Goal: Task Accomplishment & Management: Manage account settings

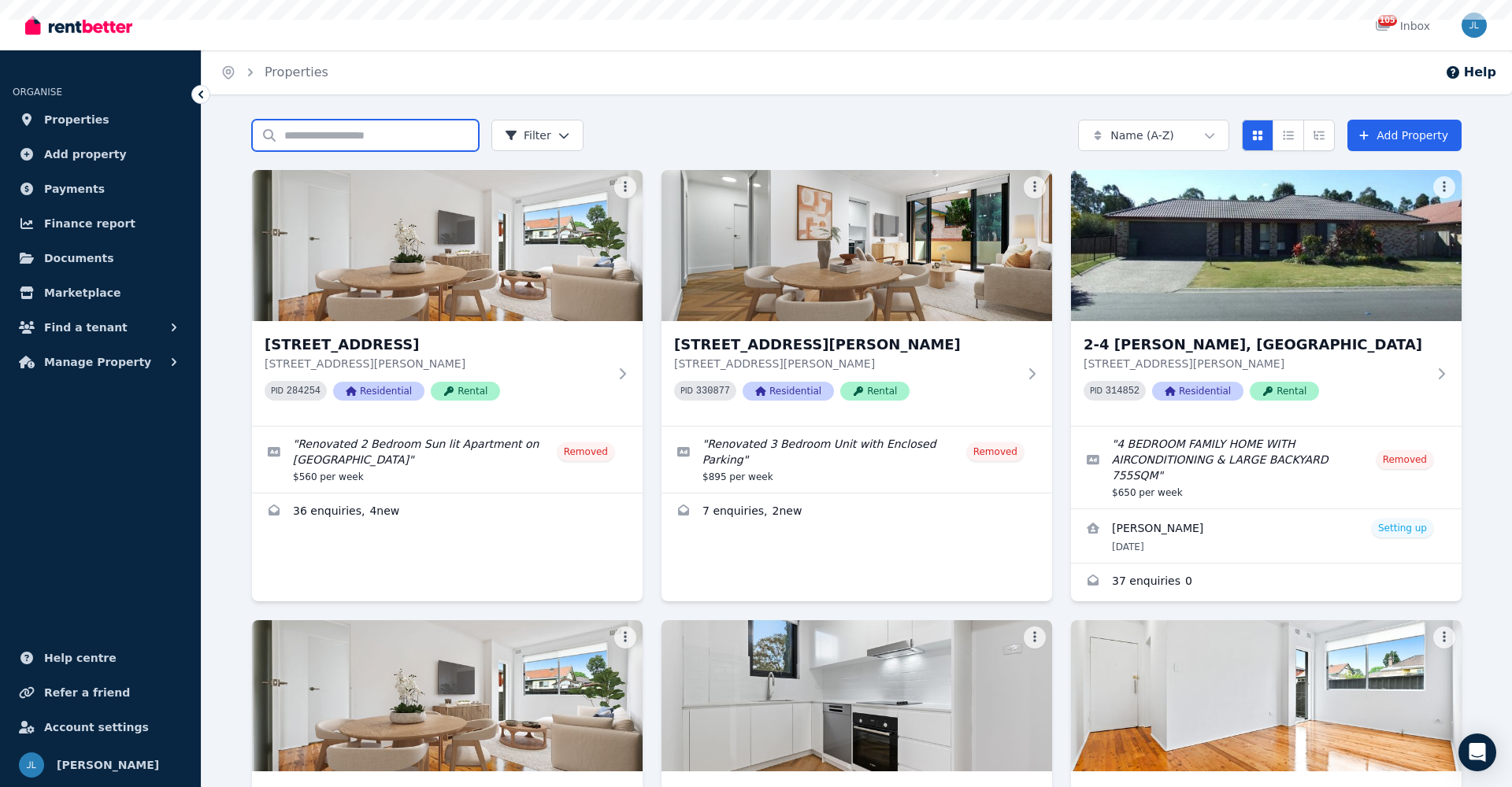
click at [373, 142] on input "Search properties" at bounding box center [365, 135] width 227 height 31
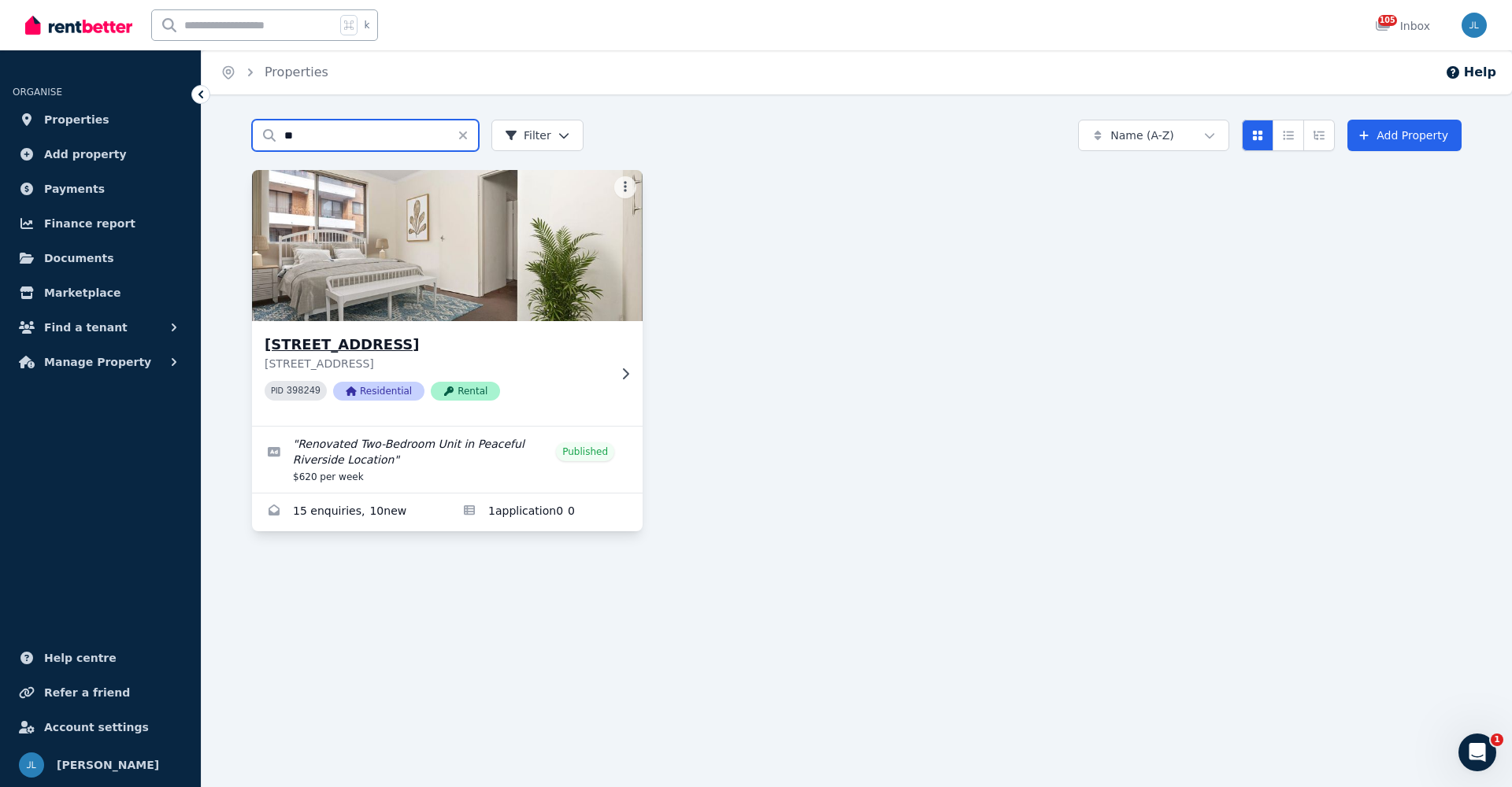
type input "**"
click at [380, 353] on h3 "[STREET_ADDRESS]" at bounding box center [436, 344] width 344 height 22
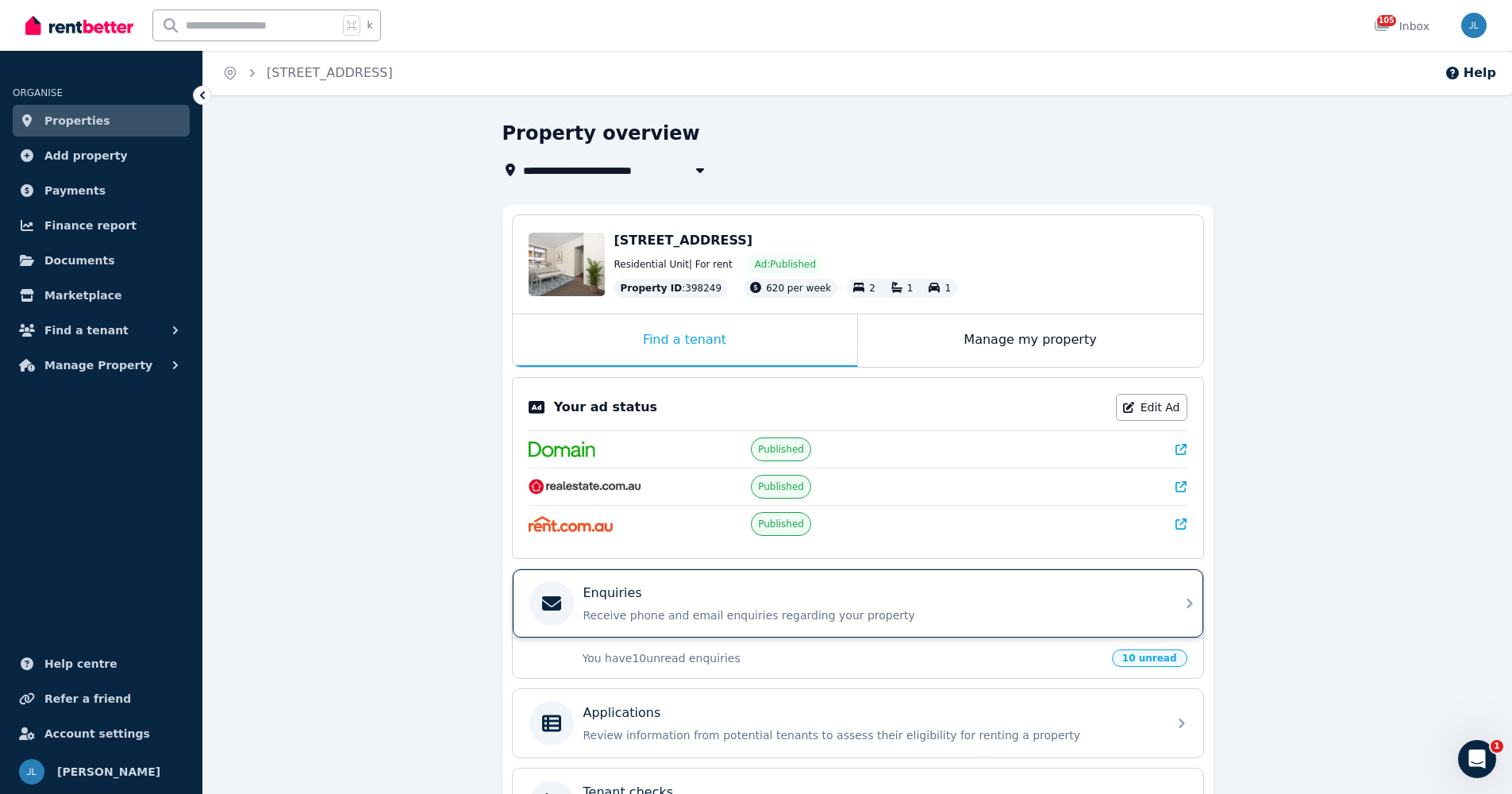
click at [1132, 609] on p "Receive phone and email enquiries regarding your property" at bounding box center [870, 615] width 575 height 16
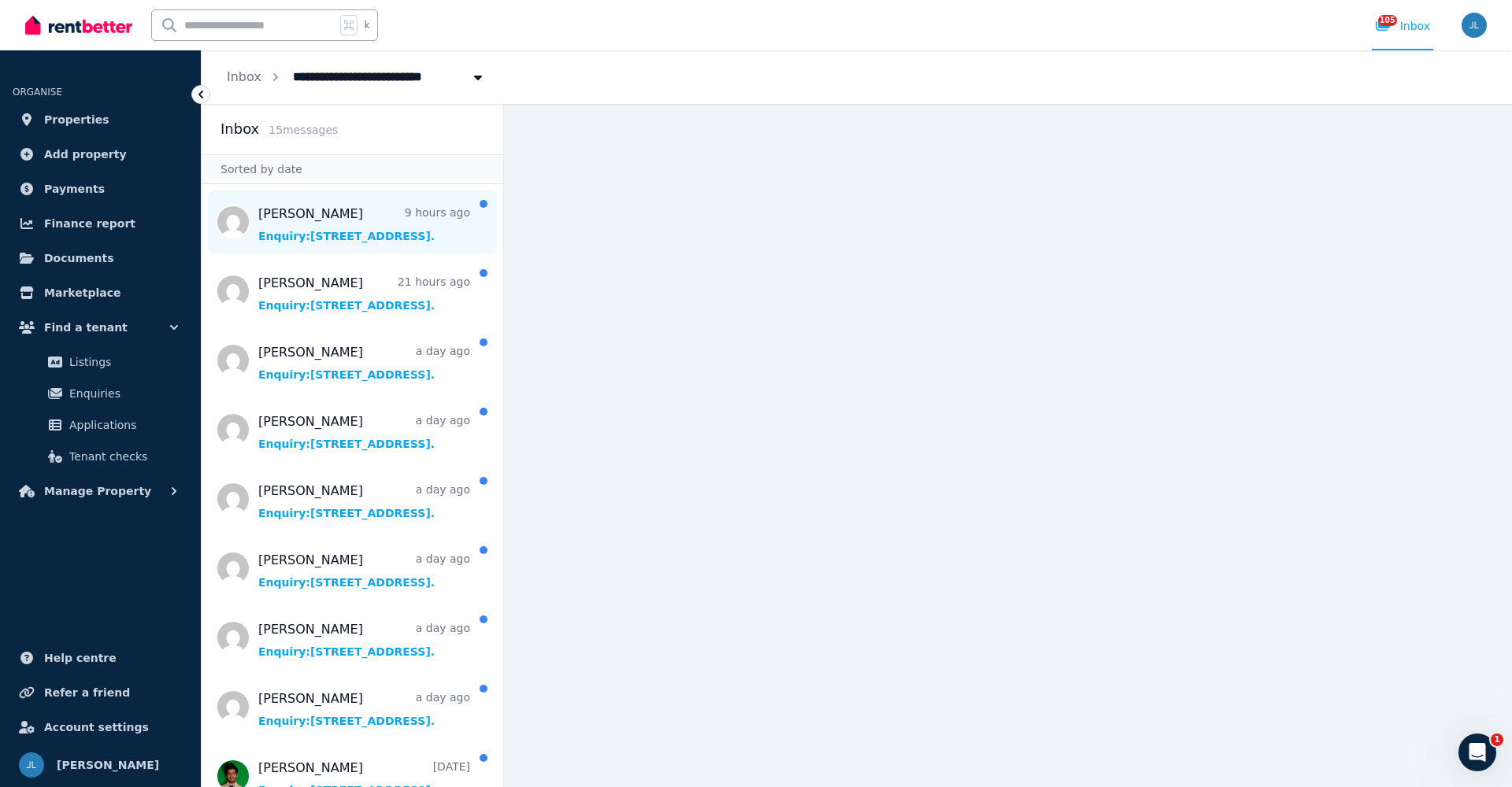
click at [327, 223] on span "Message list" at bounding box center [352, 222] width 302 height 63
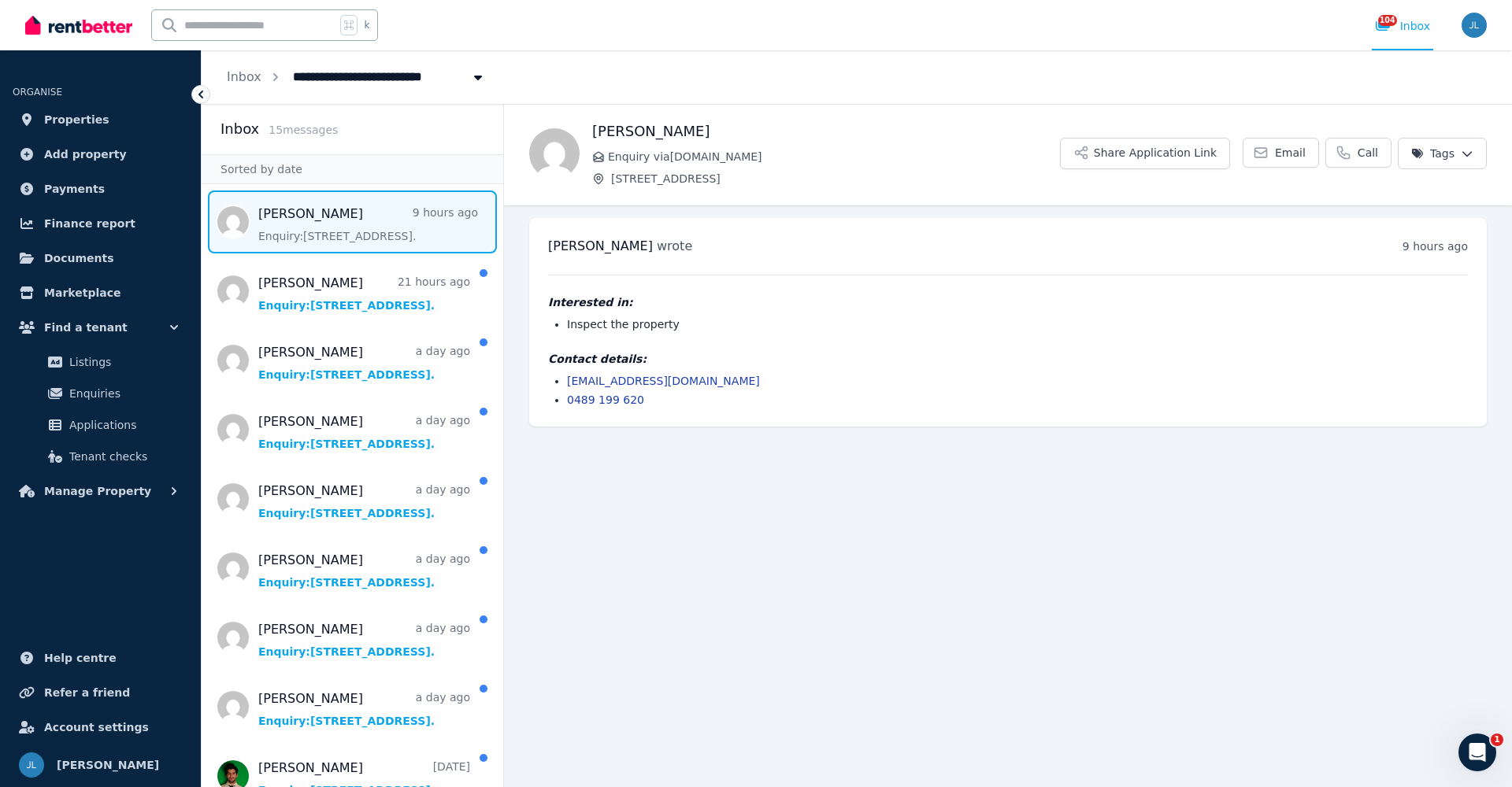
click at [335, 325] on ul "[PERSON_NAME] 9 hours ago Enquiry: [STREET_ADDRESS] . [PERSON_NAME] Sacramento …" at bounding box center [352, 707] width 302 height 1033
click at [335, 301] on span "Message list" at bounding box center [352, 291] width 302 height 63
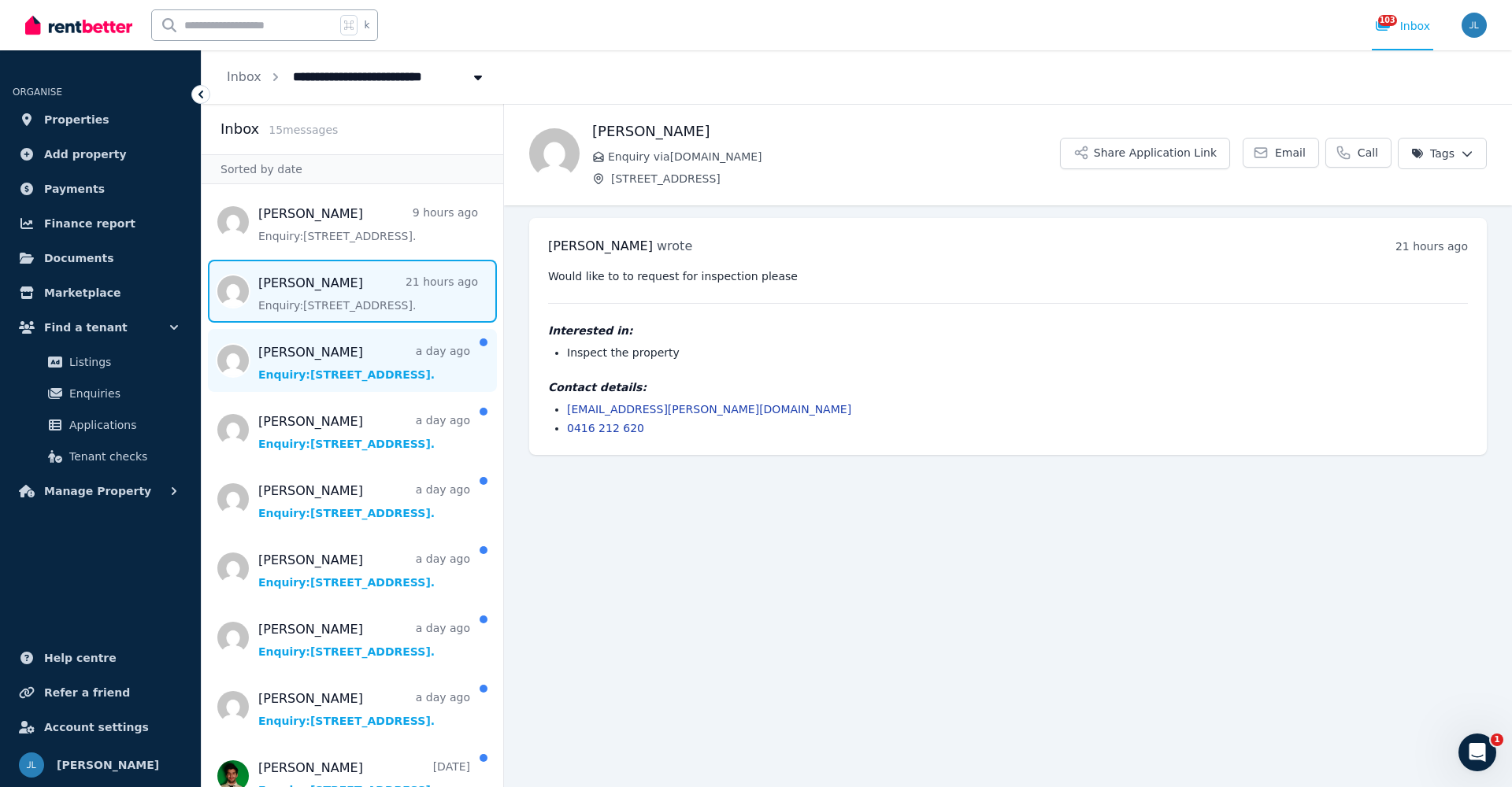
click at [340, 363] on span "Message list" at bounding box center [352, 360] width 302 height 63
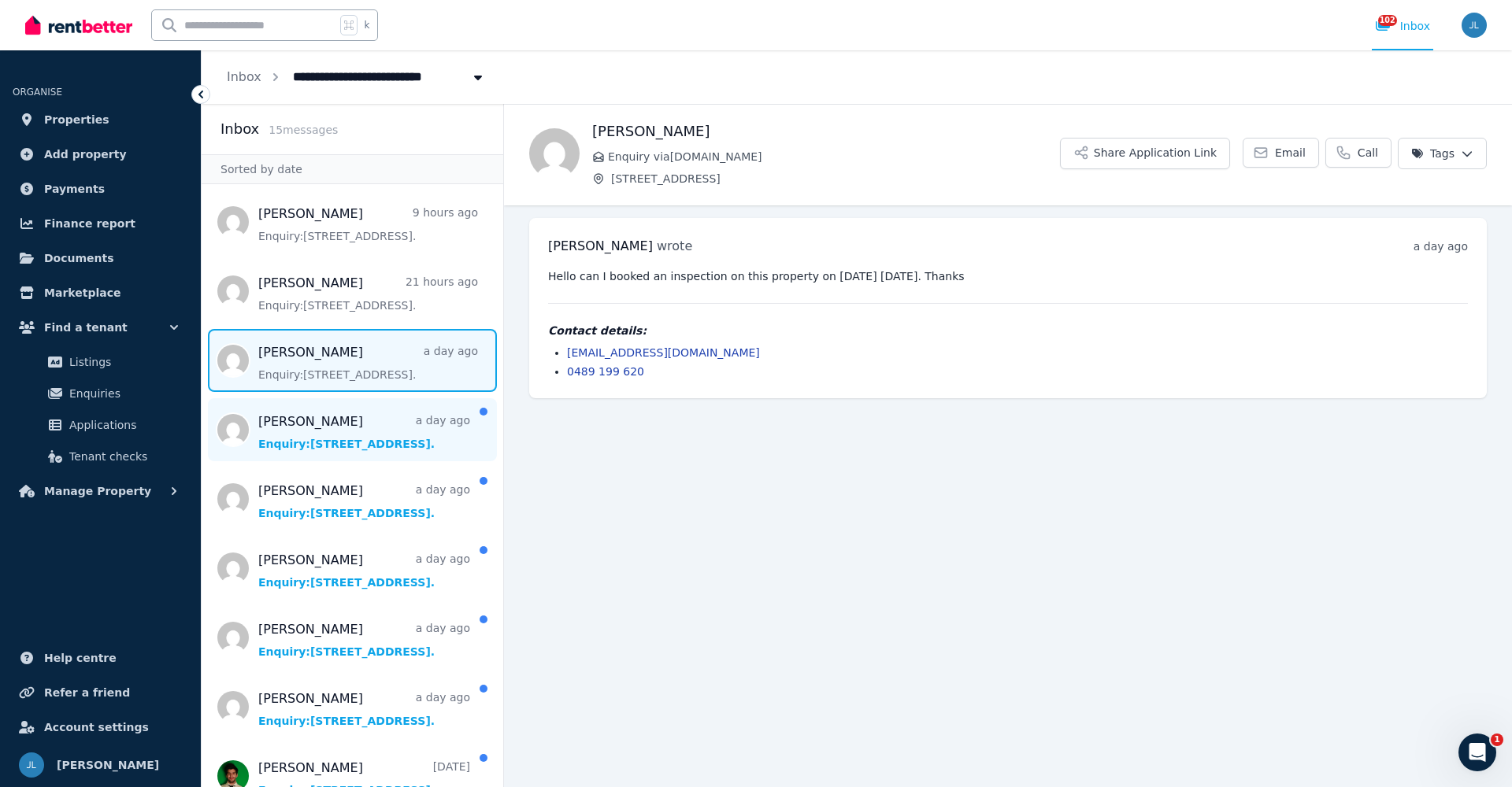
click at [339, 435] on span "Message list" at bounding box center [352, 429] width 302 height 63
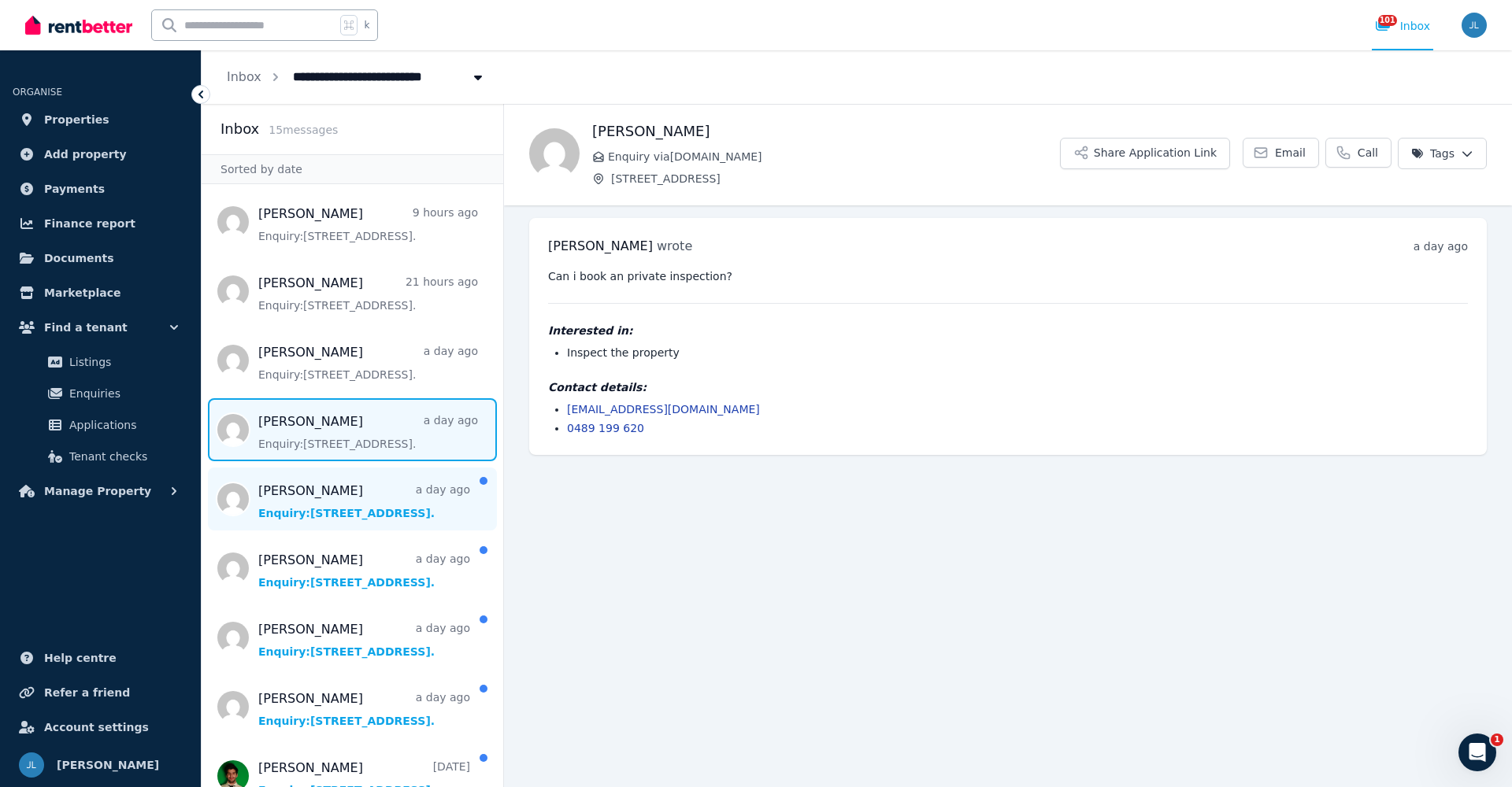
click at [339, 490] on span "Message list" at bounding box center [352, 499] width 302 height 63
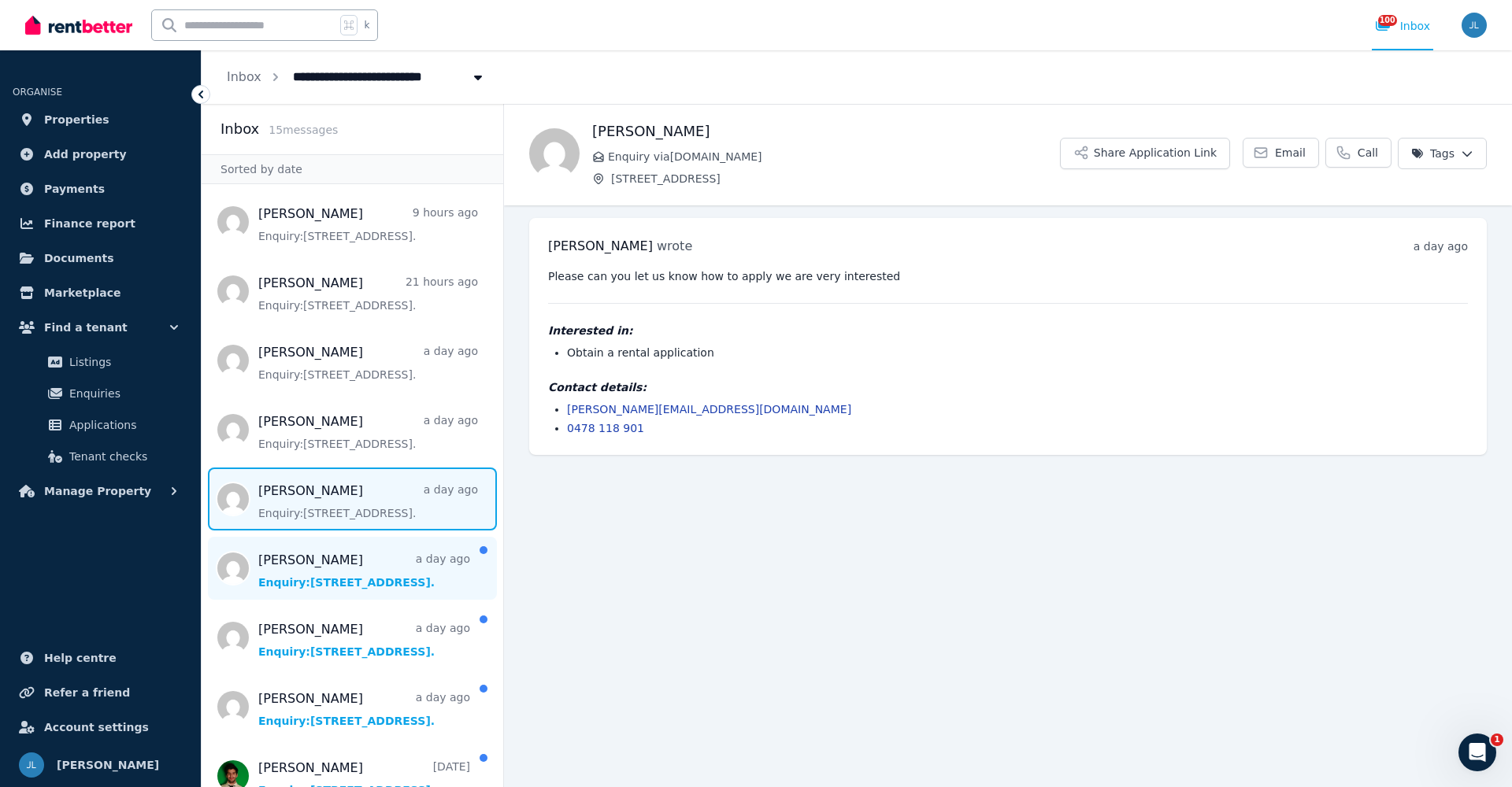
click at [335, 576] on span "Message list" at bounding box center [352, 568] width 302 height 63
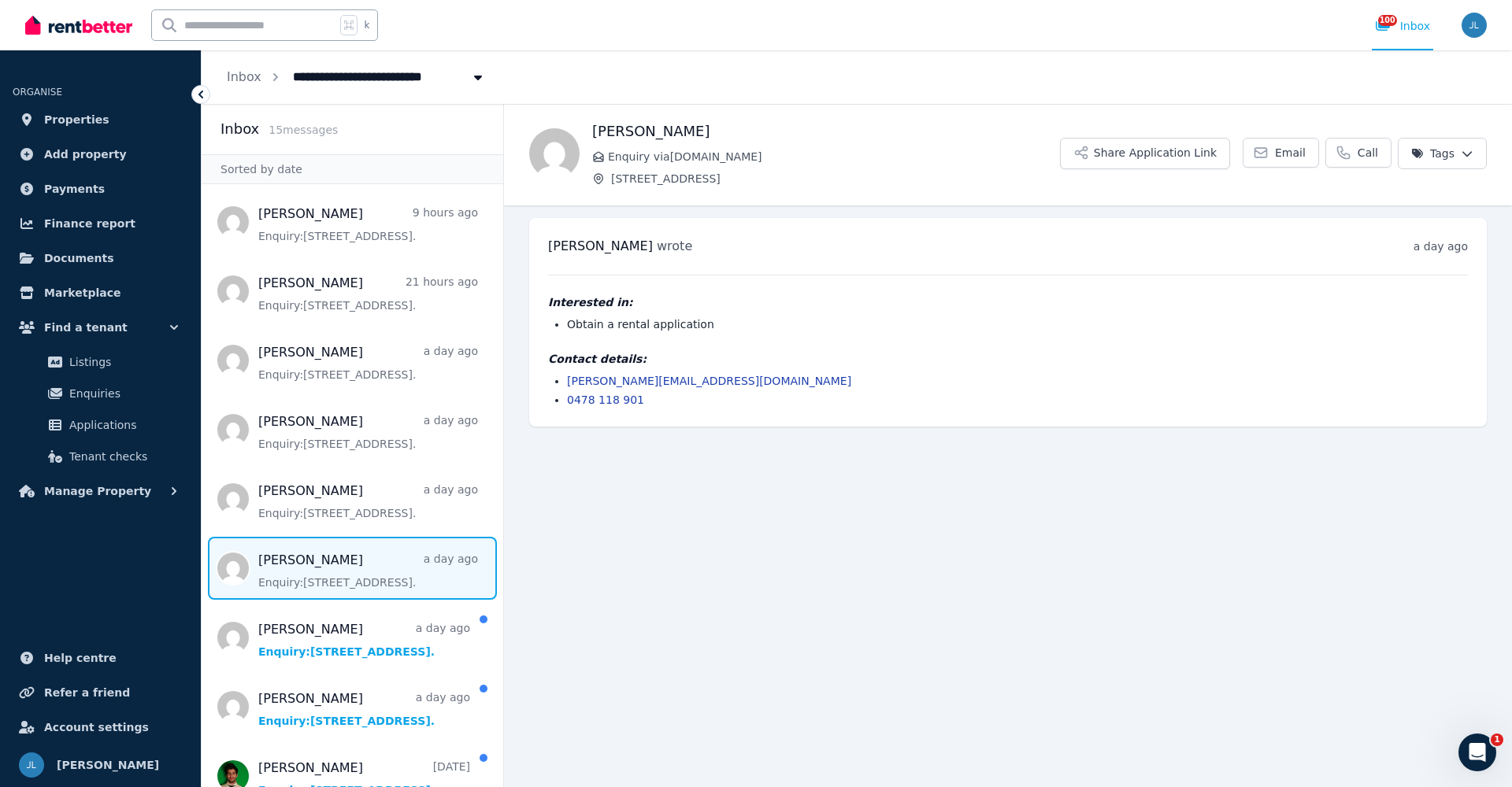
click at [335, 576] on span "Message list" at bounding box center [352, 568] width 302 height 63
click at [336, 644] on span "Message list" at bounding box center [352, 637] width 302 height 63
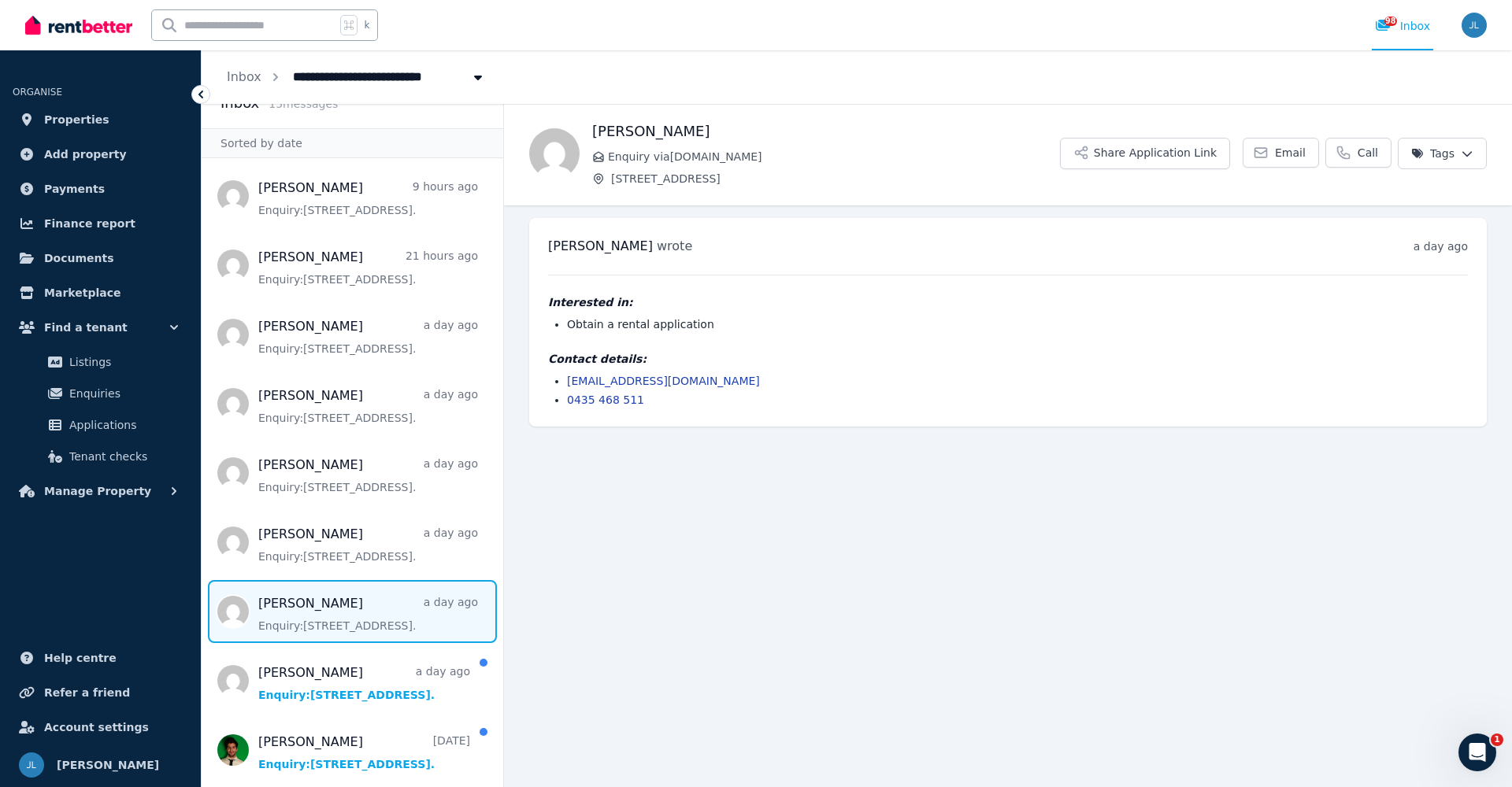
scroll to position [55, 0]
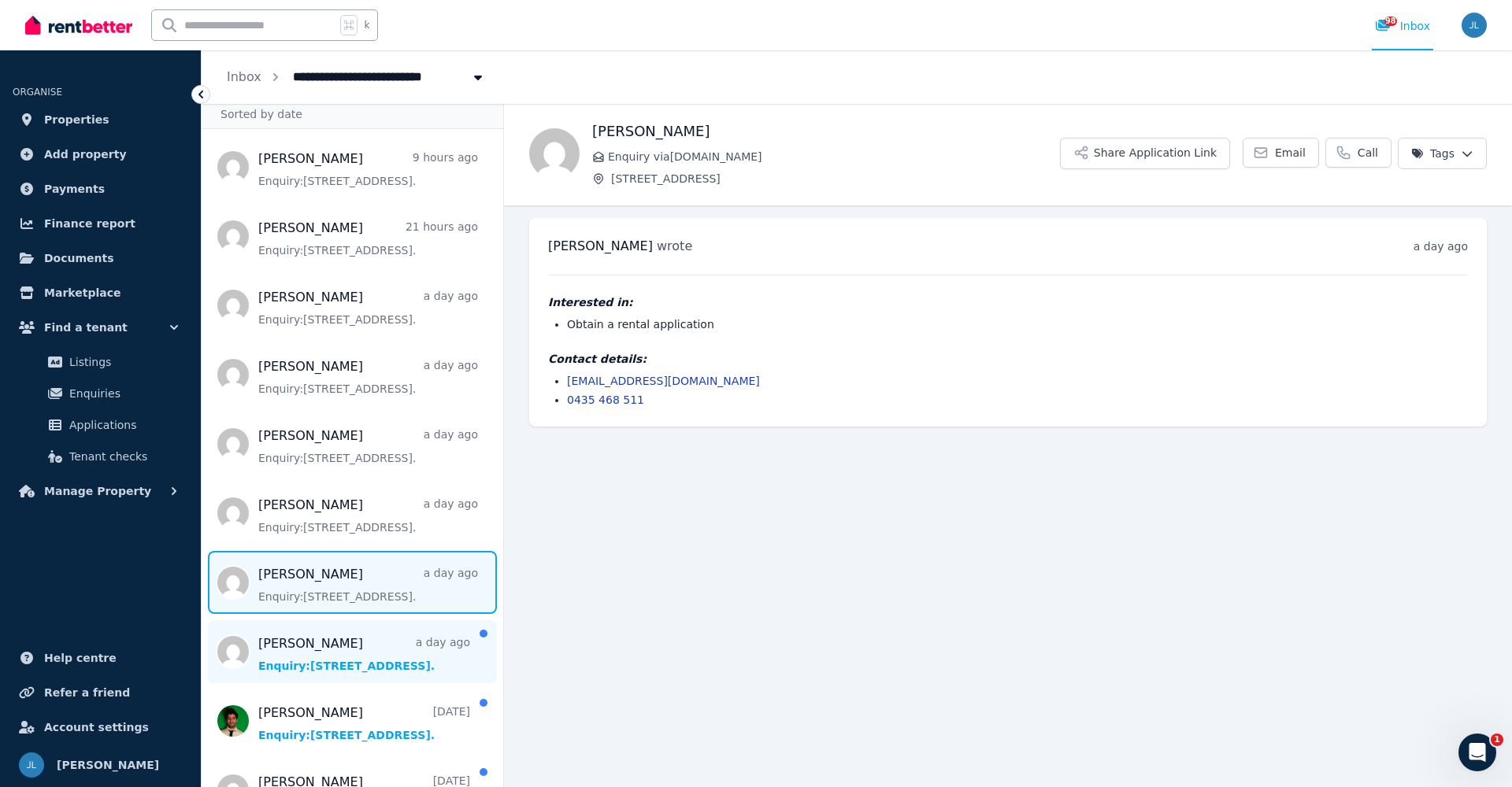
click at [338, 656] on span "Message list" at bounding box center [352, 651] width 302 height 63
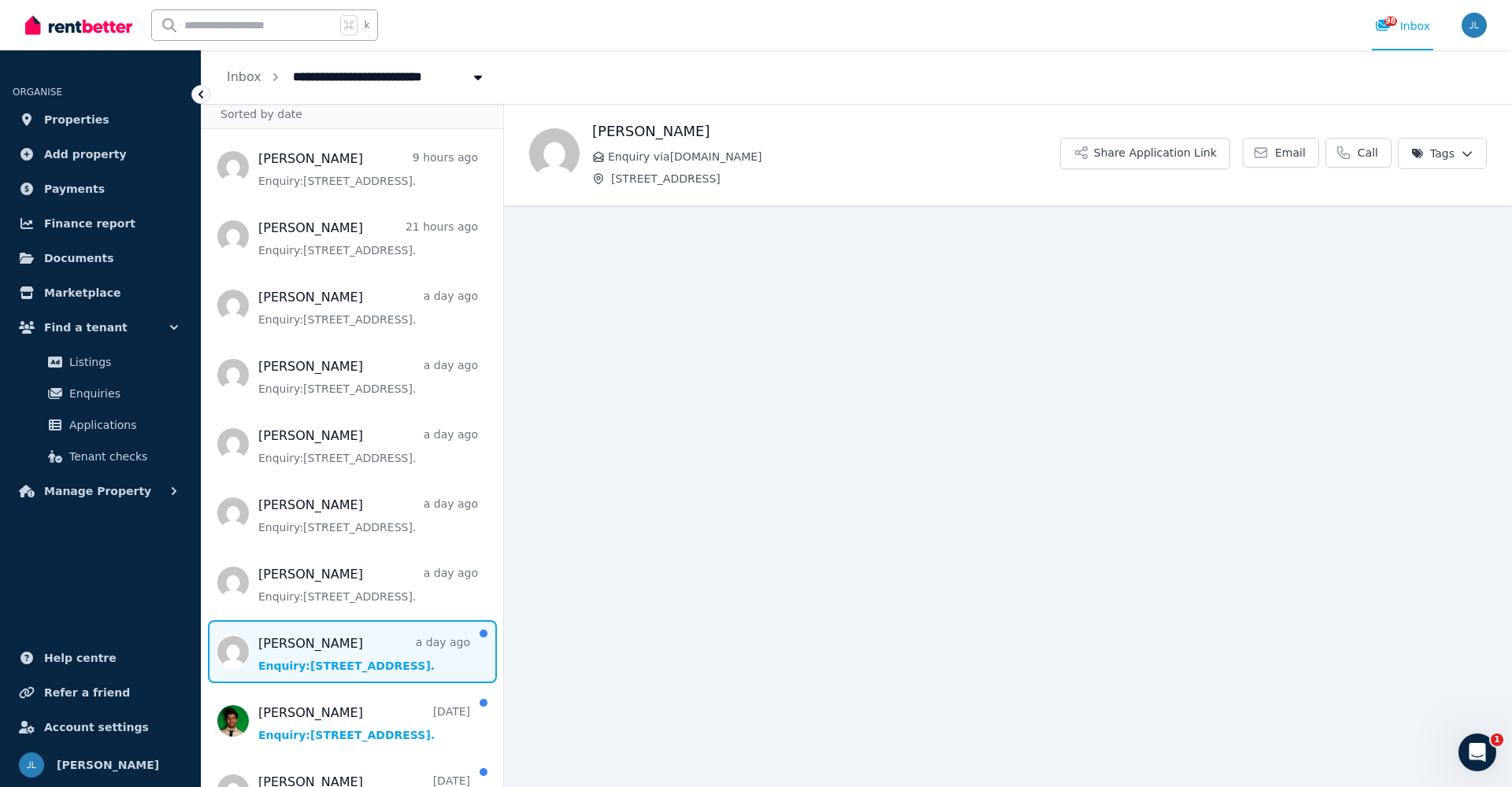
click at [338, 654] on span "Message list" at bounding box center [352, 651] width 302 height 63
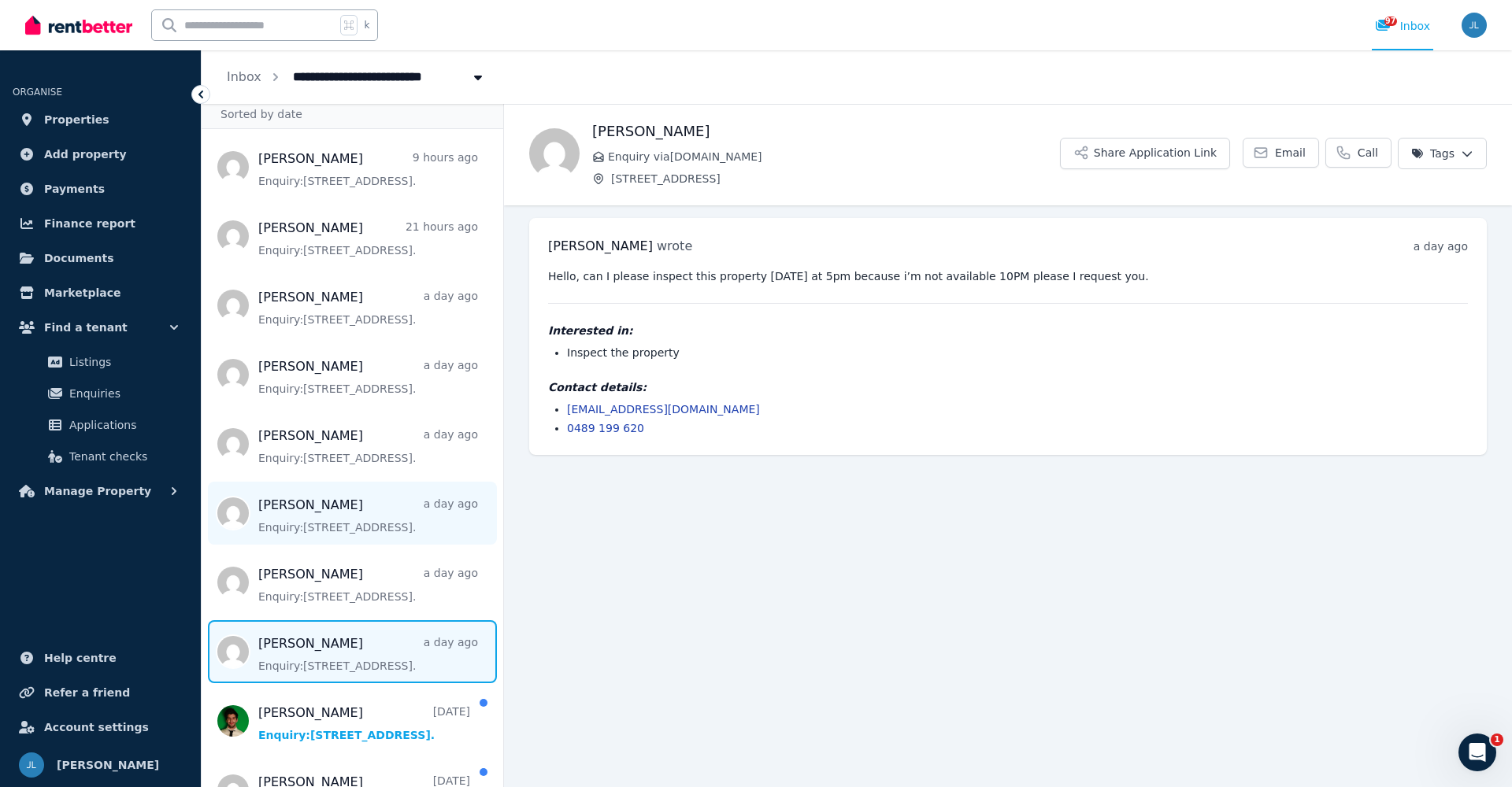
scroll to position [126, 0]
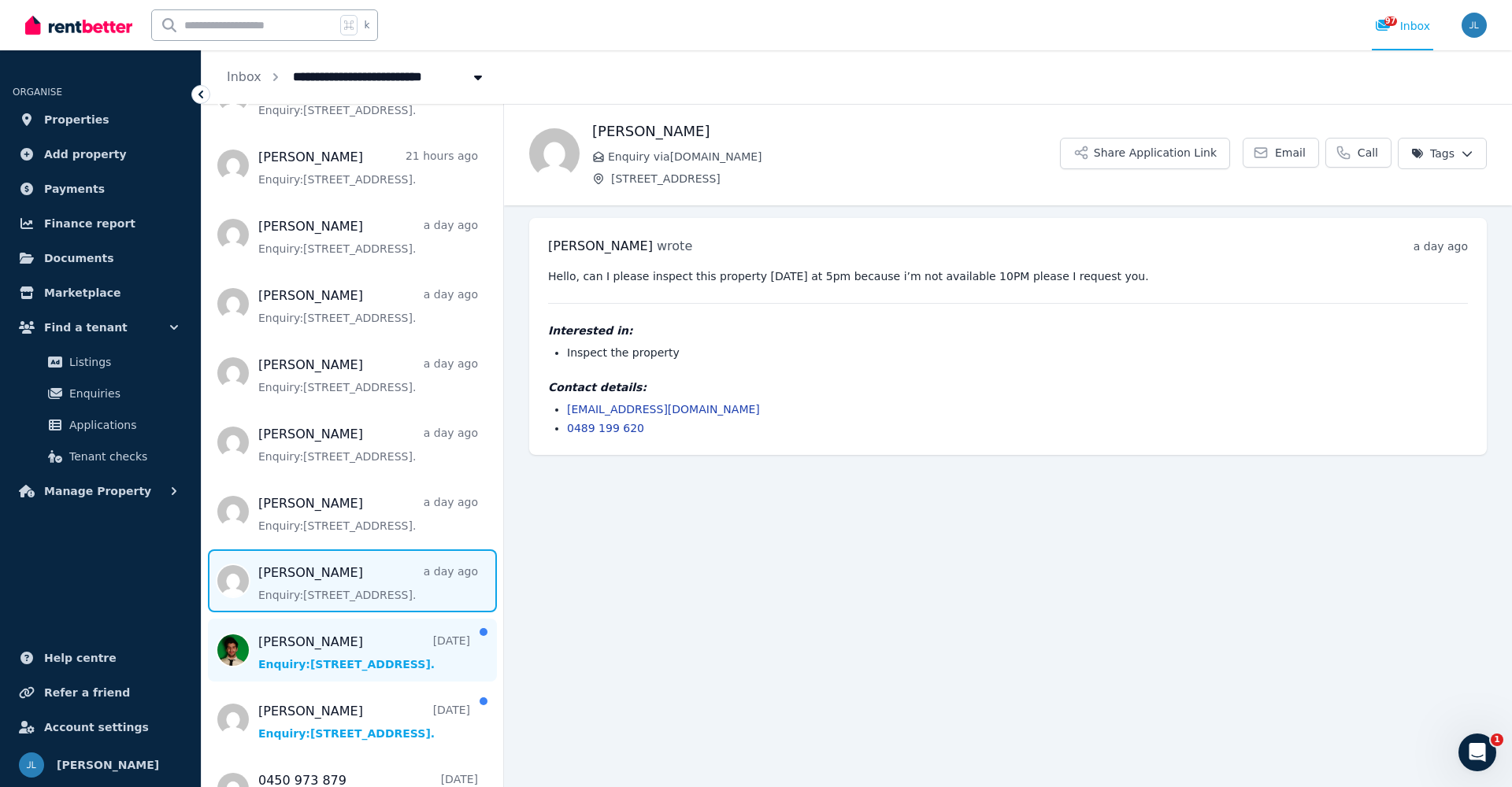
click at [310, 657] on span "Message list" at bounding box center [352, 650] width 302 height 63
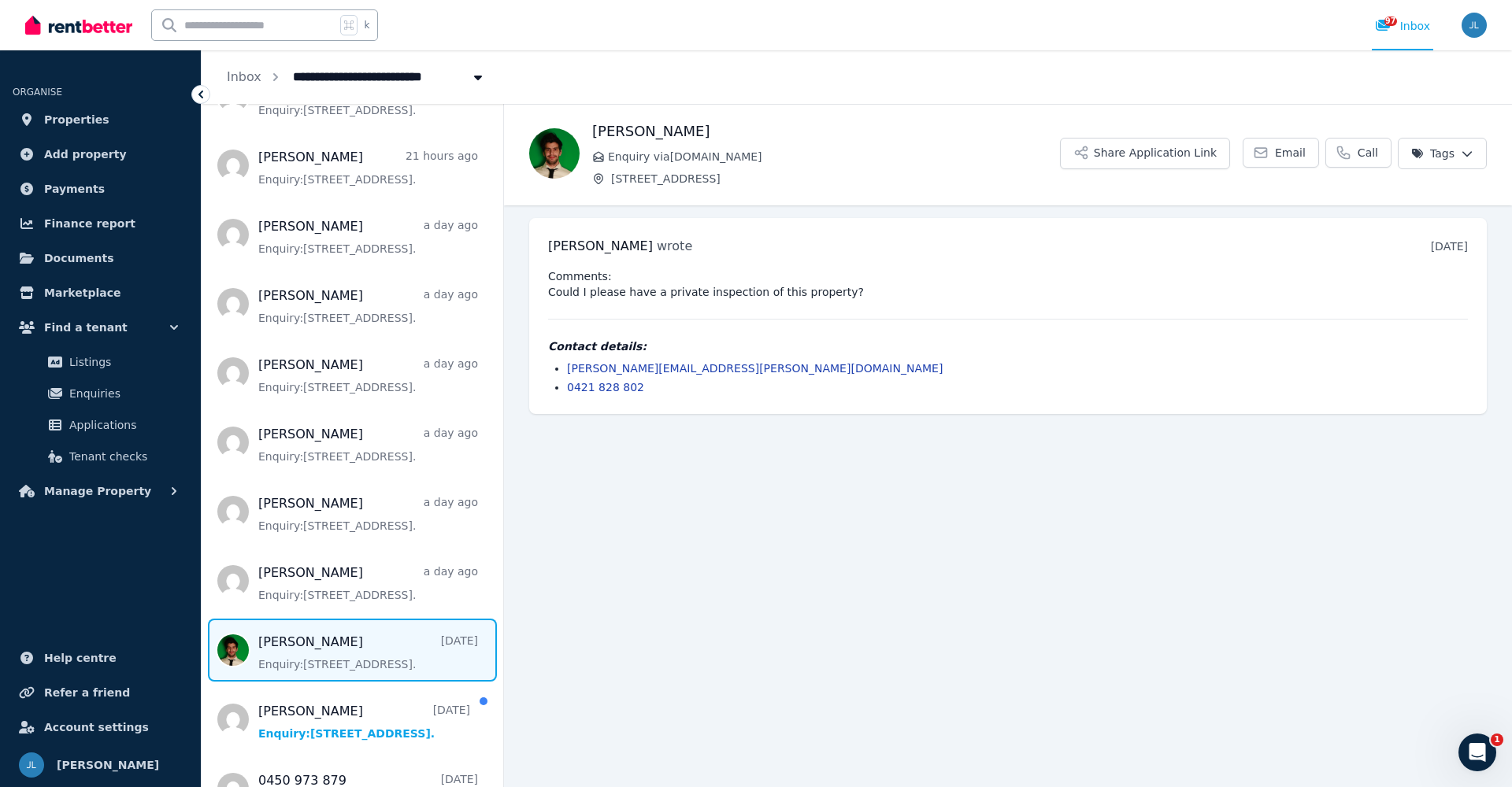
click at [310, 655] on span "Message list" at bounding box center [352, 650] width 302 height 63
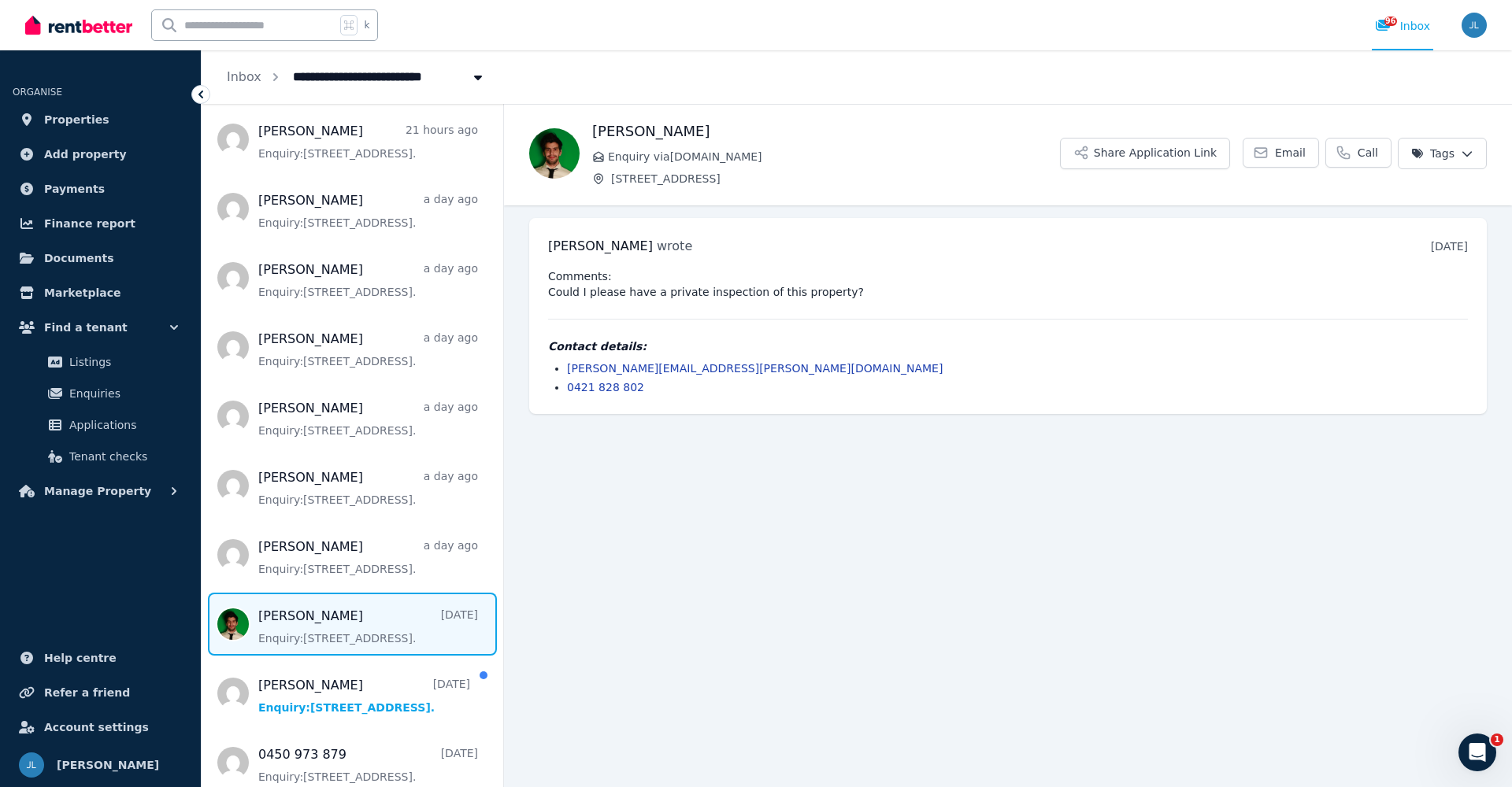
scroll to position [233, 0]
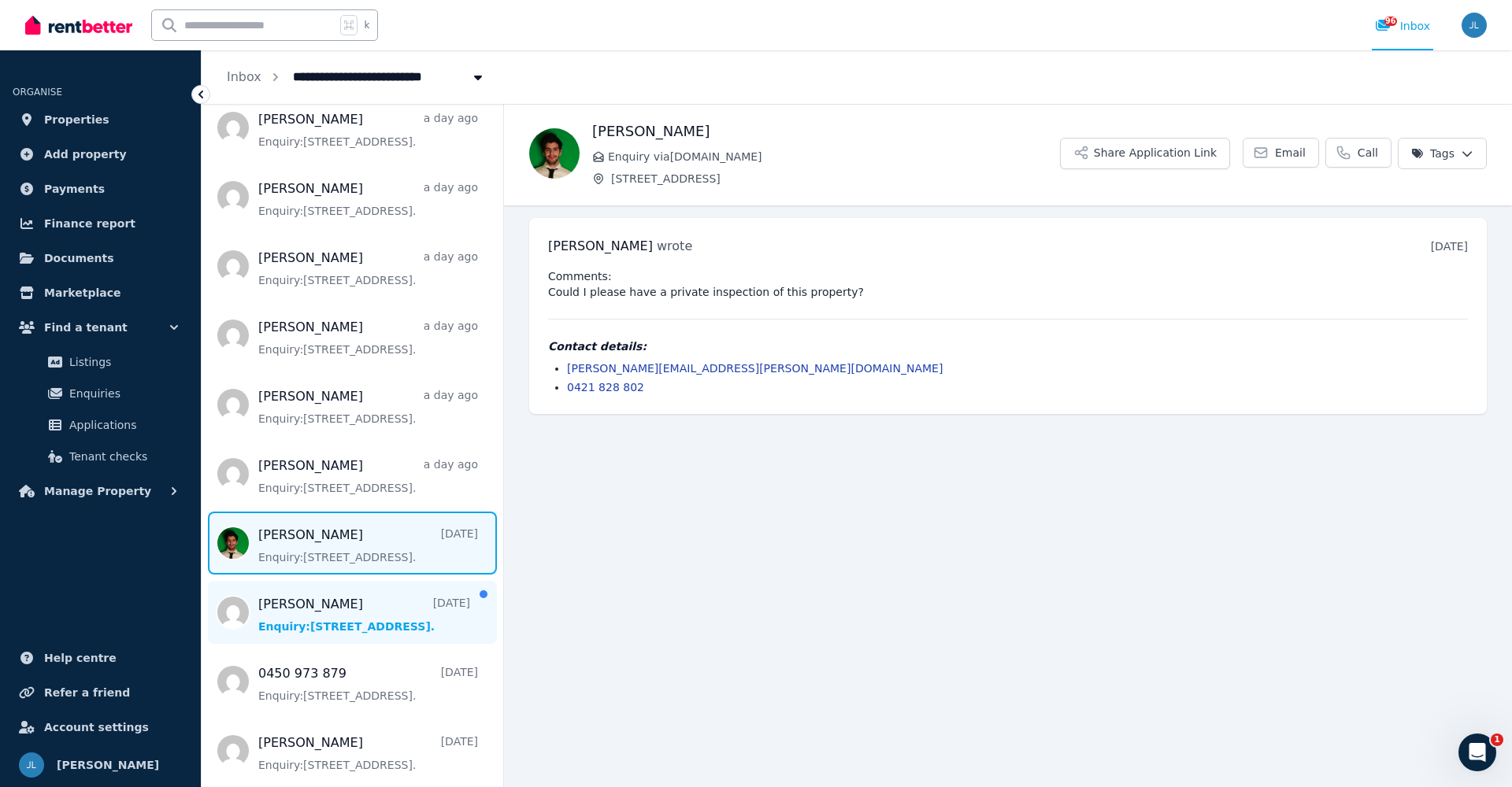
click at [313, 616] on span "Message list" at bounding box center [352, 612] width 302 height 63
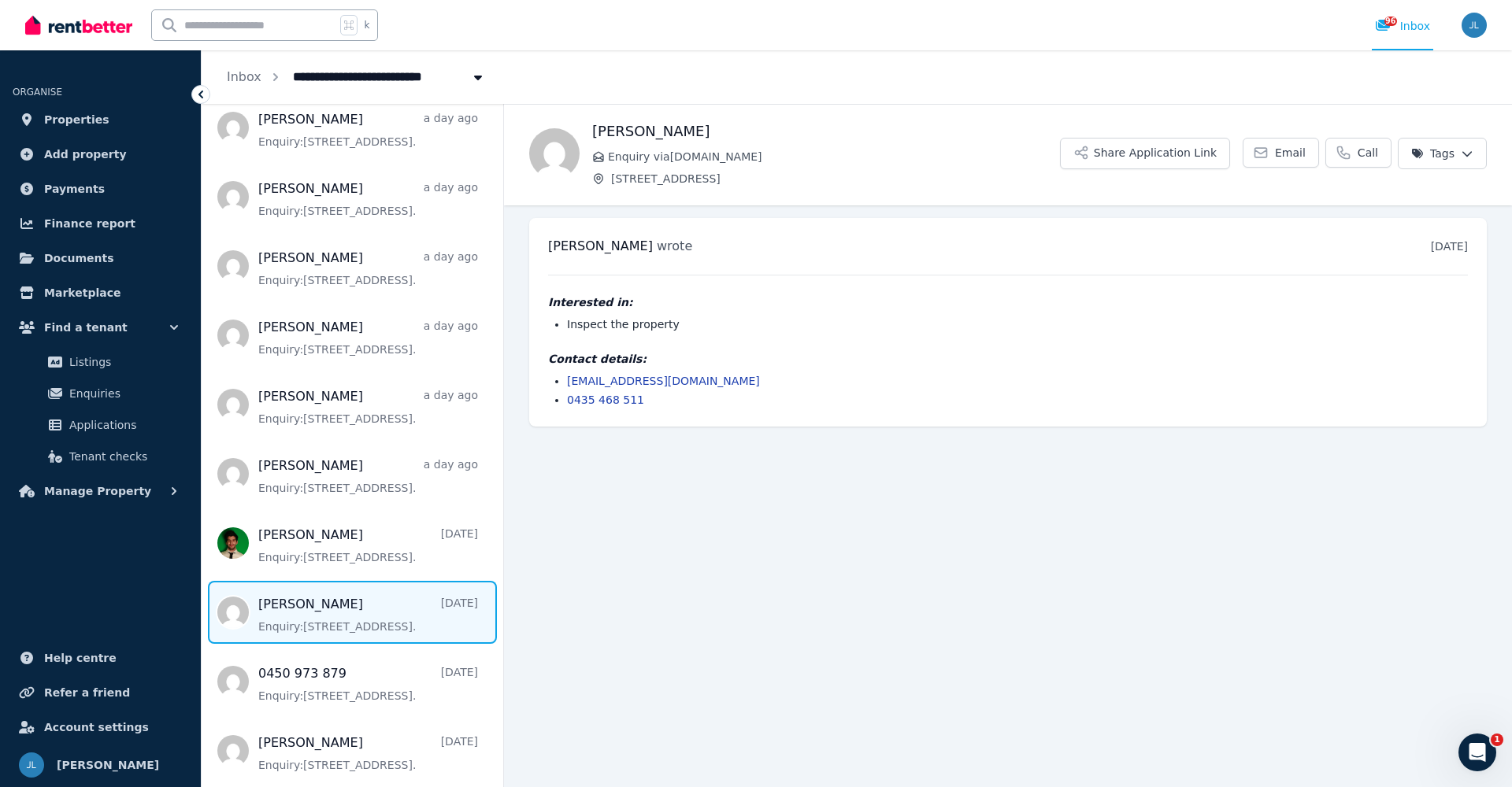
click at [313, 616] on span "Message list" at bounding box center [352, 612] width 302 height 63
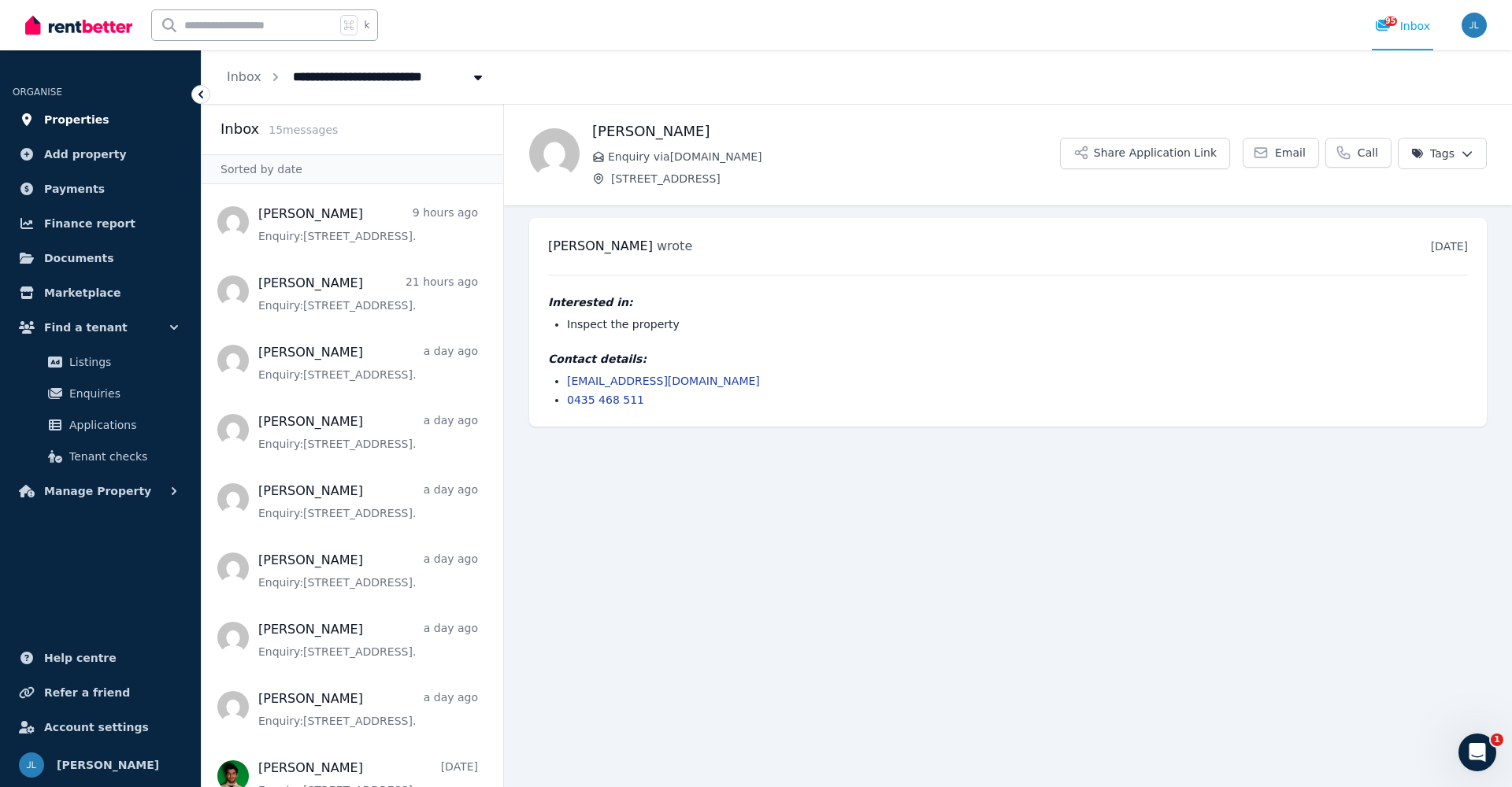
click at [92, 123] on span "Properties" at bounding box center [77, 119] width 65 height 19
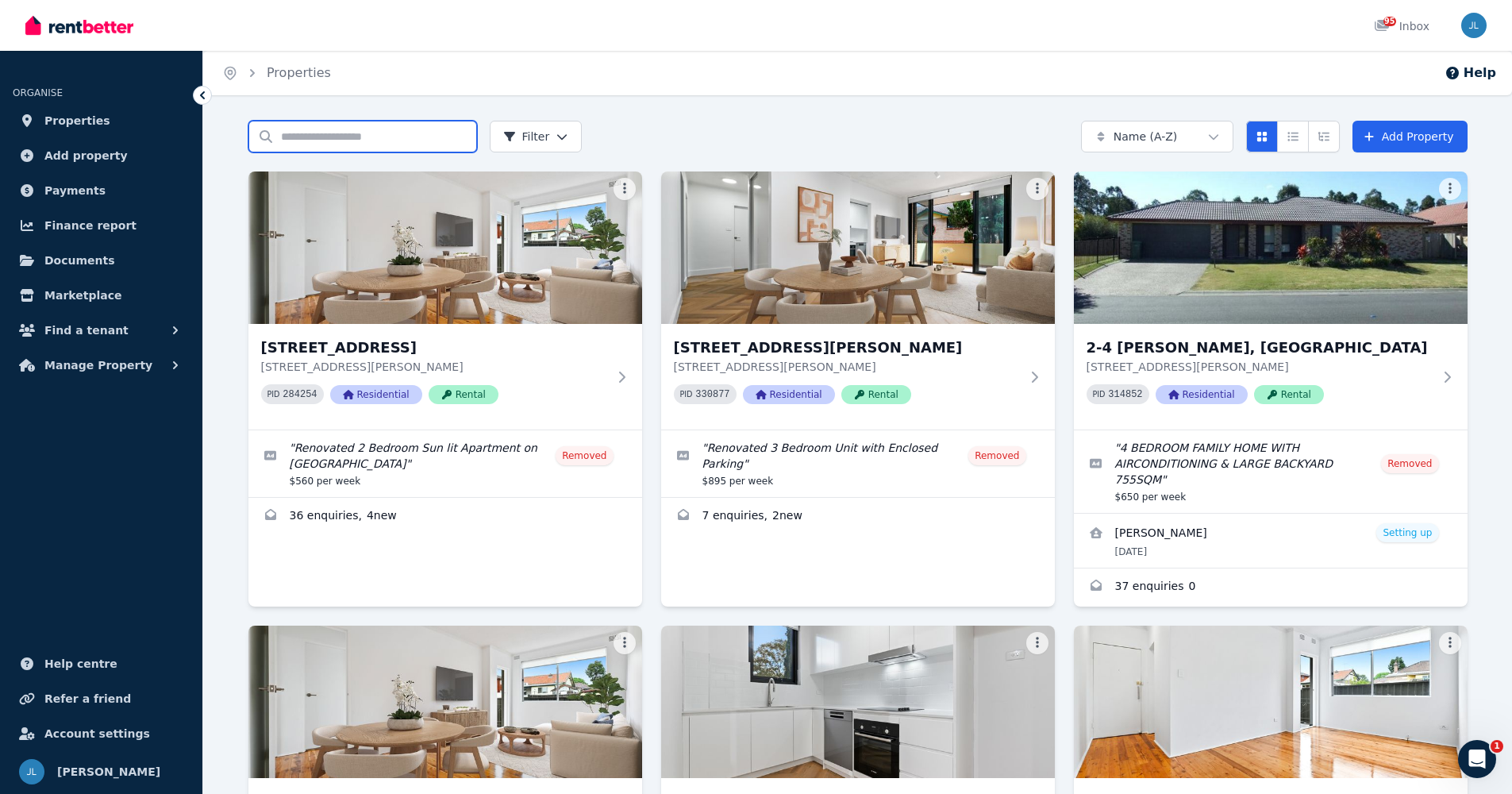
click at [324, 139] on input "Search properties" at bounding box center [362, 136] width 228 height 31
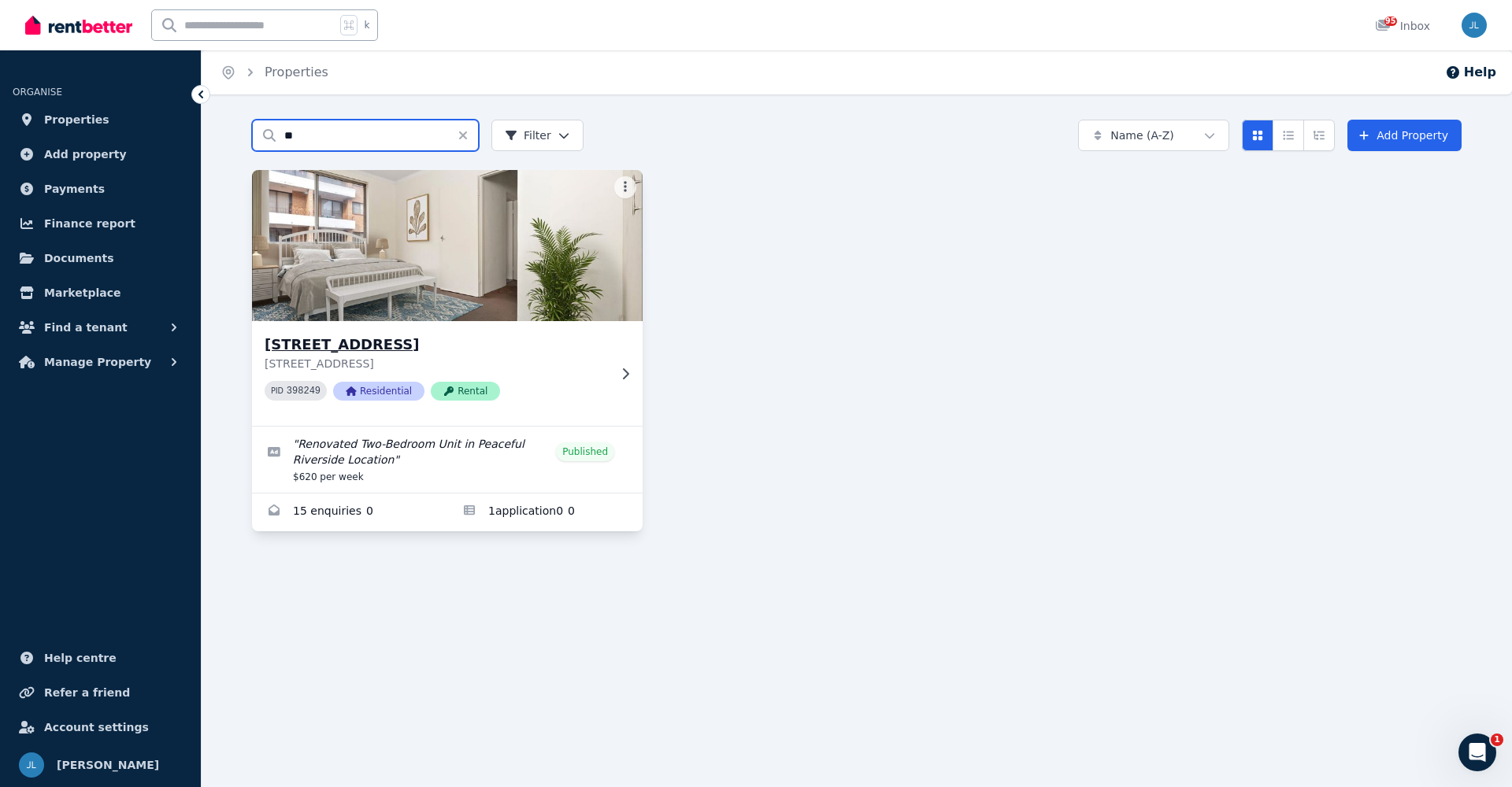
type input "**"
click at [629, 378] on icon at bounding box center [624, 373] width 16 height 12
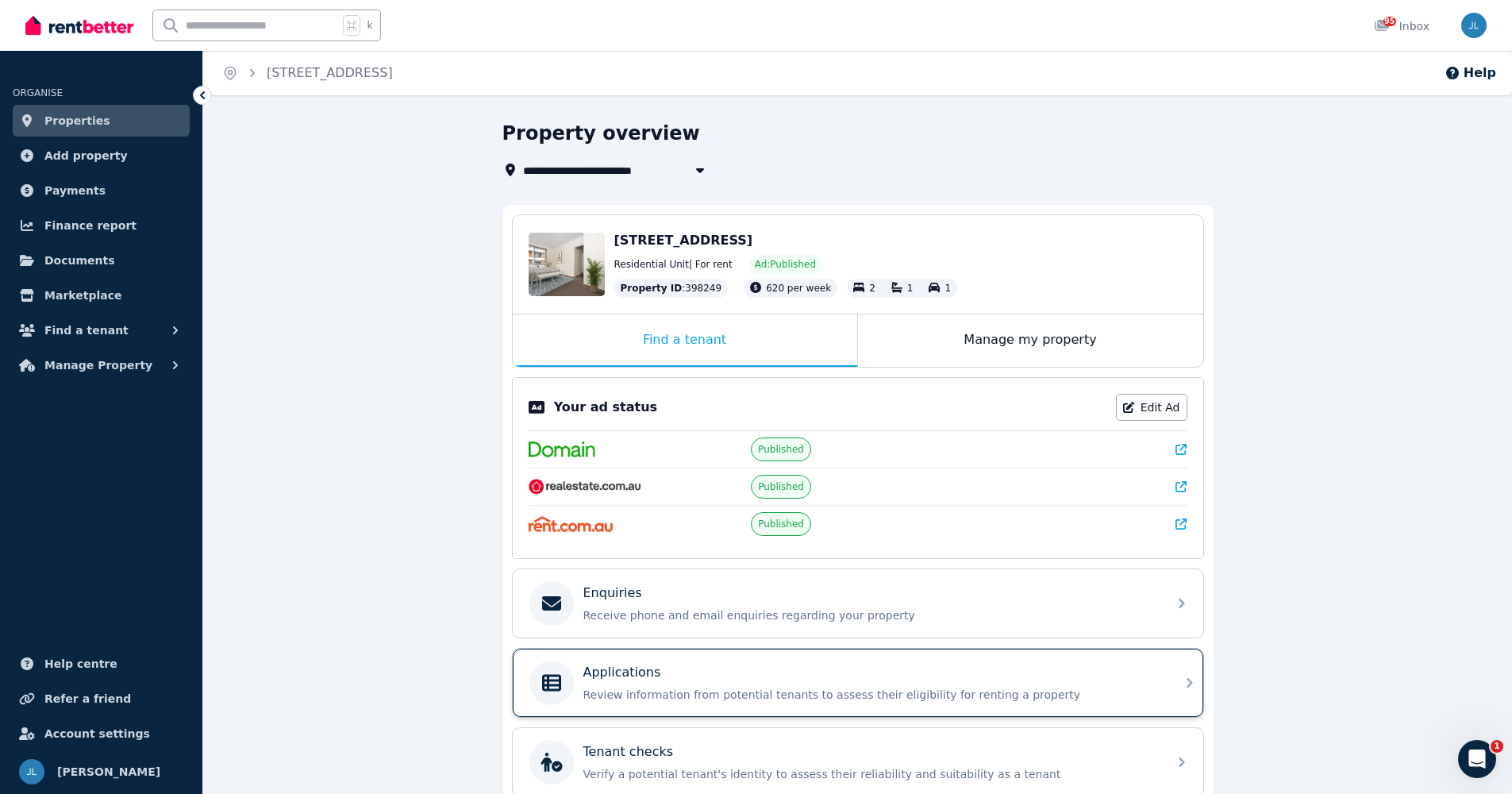
click at [690, 685] on div "Applications Review information from potential tenants to assess their eligibil…" at bounding box center [870, 683] width 575 height 40
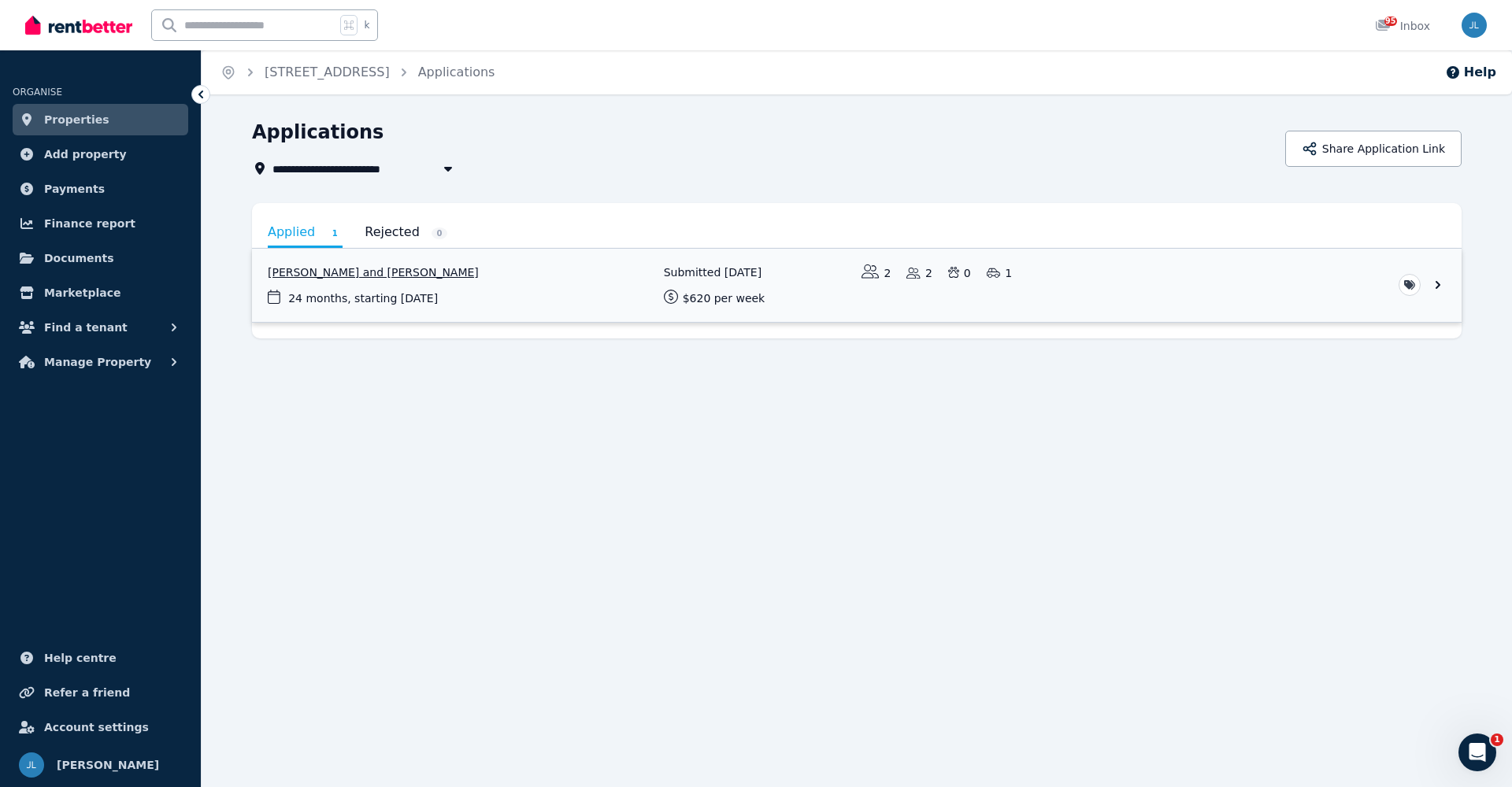
click at [1431, 283] on link "View application: Sam Rowe and Kimberly Jeane Goco" at bounding box center [857, 285] width 1209 height 73
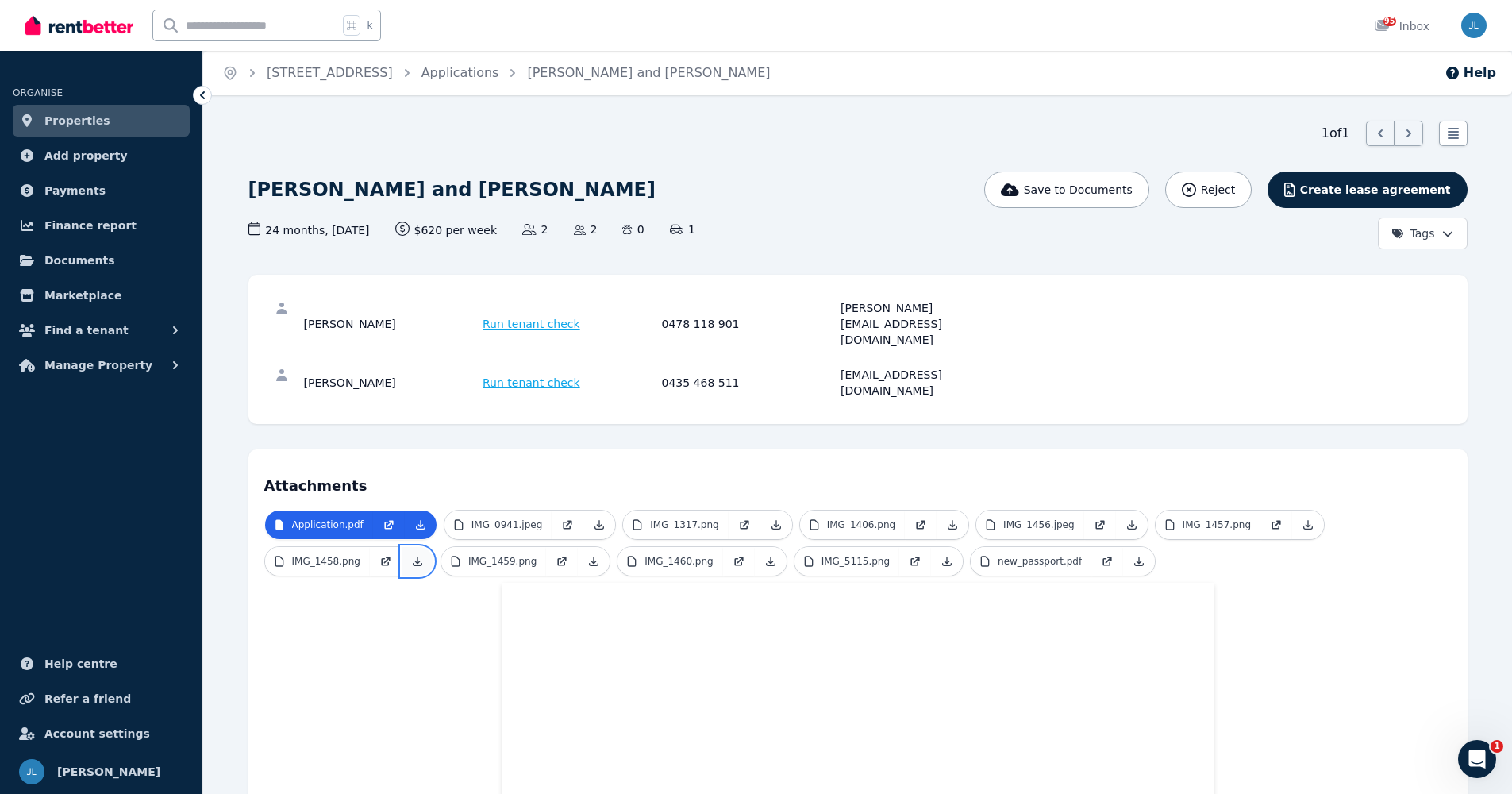
click at [417, 555] on icon at bounding box center [417, 561] width 12 height 12
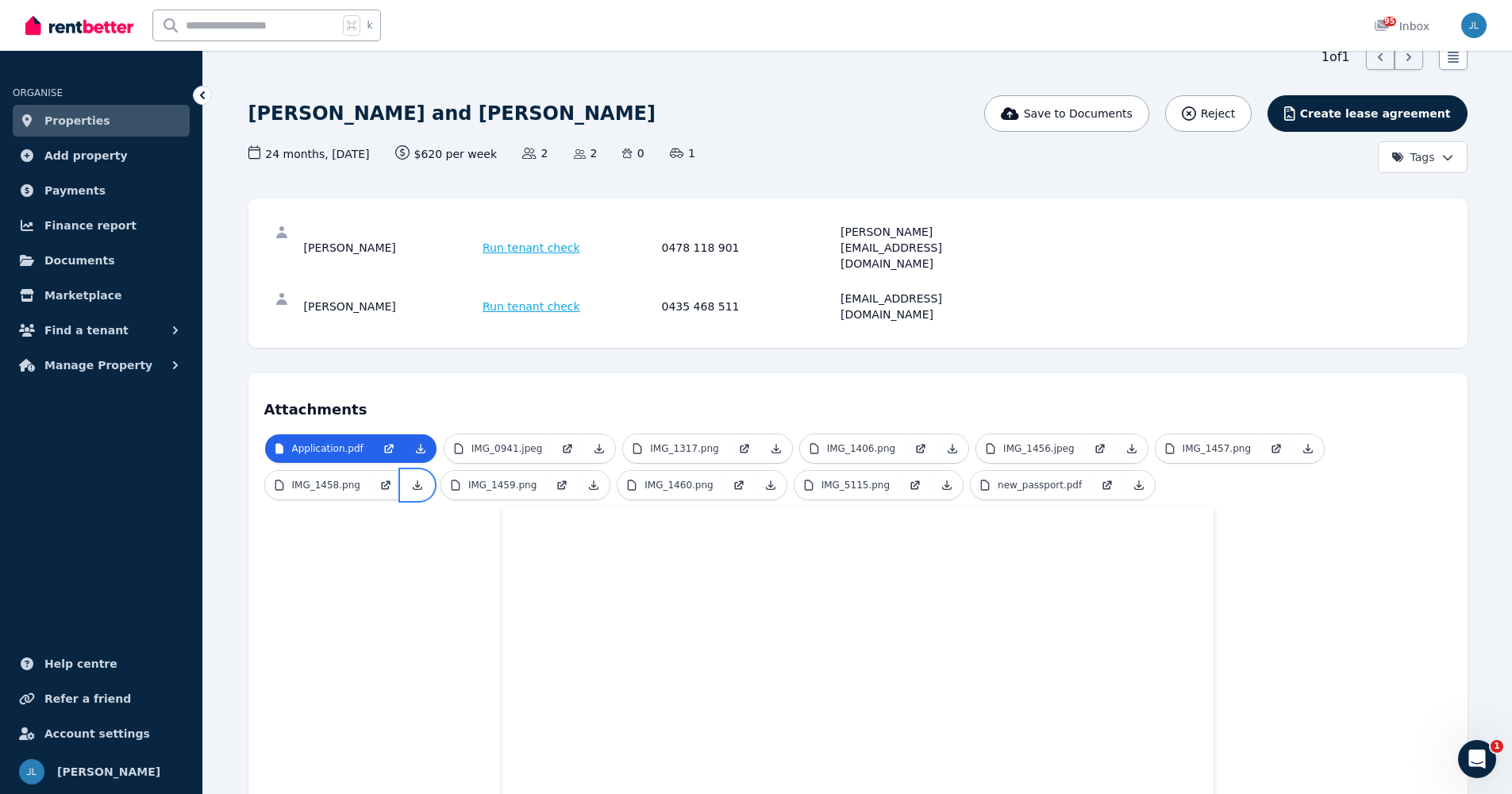
scroll to position [73, 0]
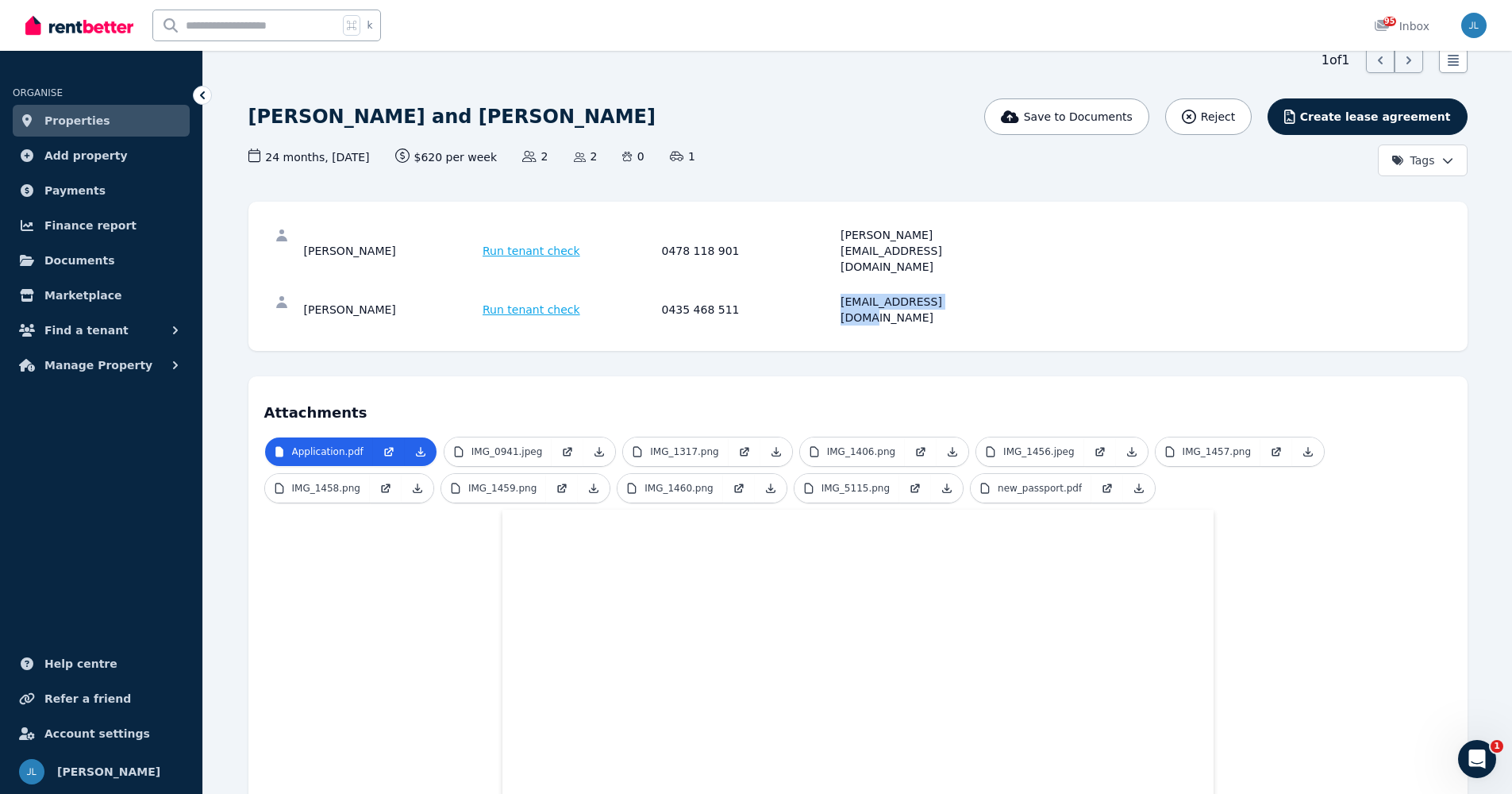
drag, startPoint x: 982, startPoint y: 267, endPoint x: 832, endPoint y: 267, distance: 150.0
click at [832, 294] on div "[PERSON_NAME] Run tenant check 0435 468 511 [EMAIL_ADDRESS][DOMAIN_NAME]" at bounding box center [660, 310] width 711 height 31
click at [1301, 285] on div "[PERSON_NAME] Run tenant check 0435 468 511 [EMAIL_ADDRESS][DOMAIN_NAME]" at bounding box center [858, 310] width 1188 height 51
click at [206, 91] on icon at bounding box center [202, 95] width 16 height 16
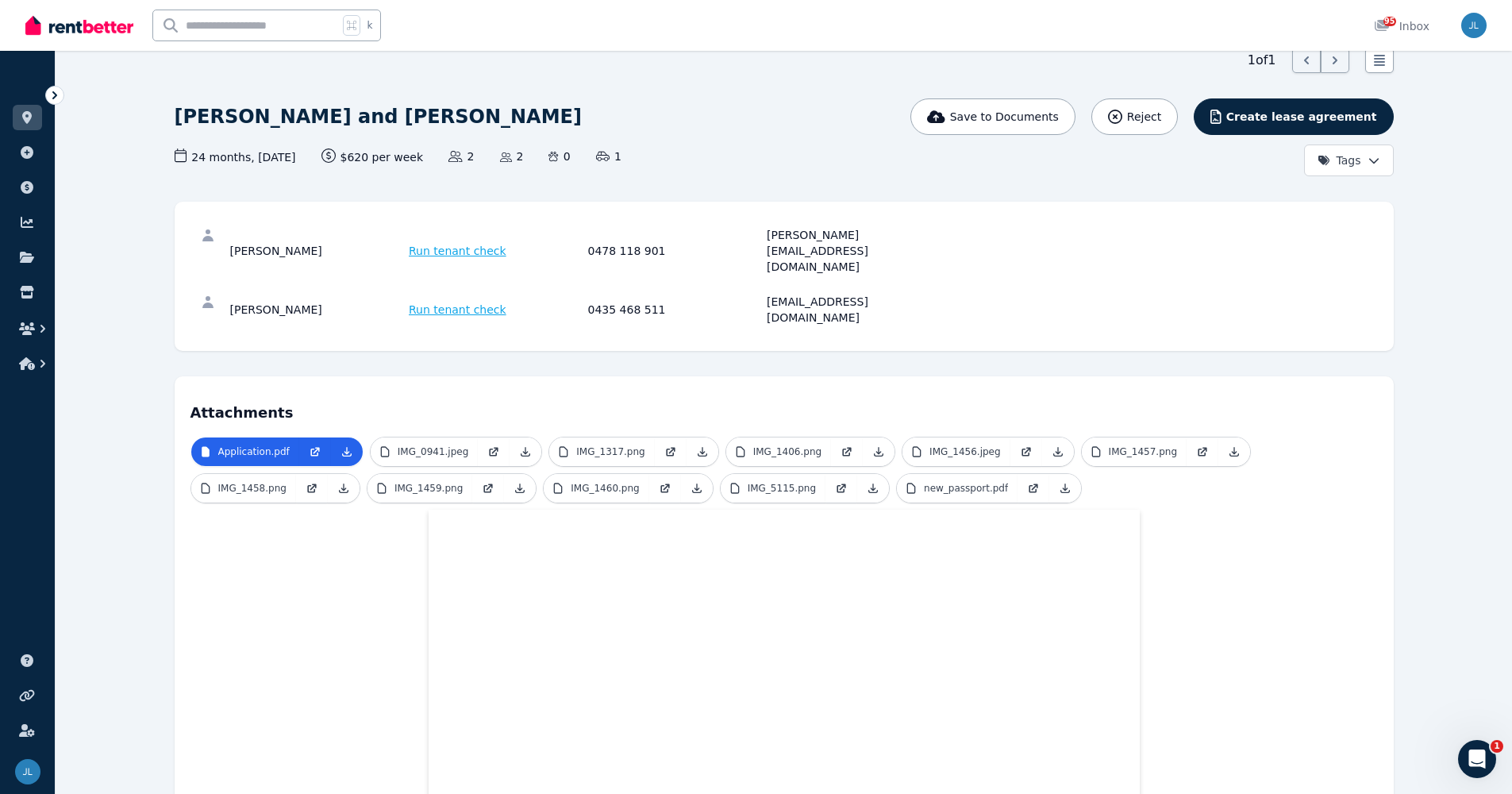
click at [54, 95] on icon at bounding box center [54, 95] width 16 height 16
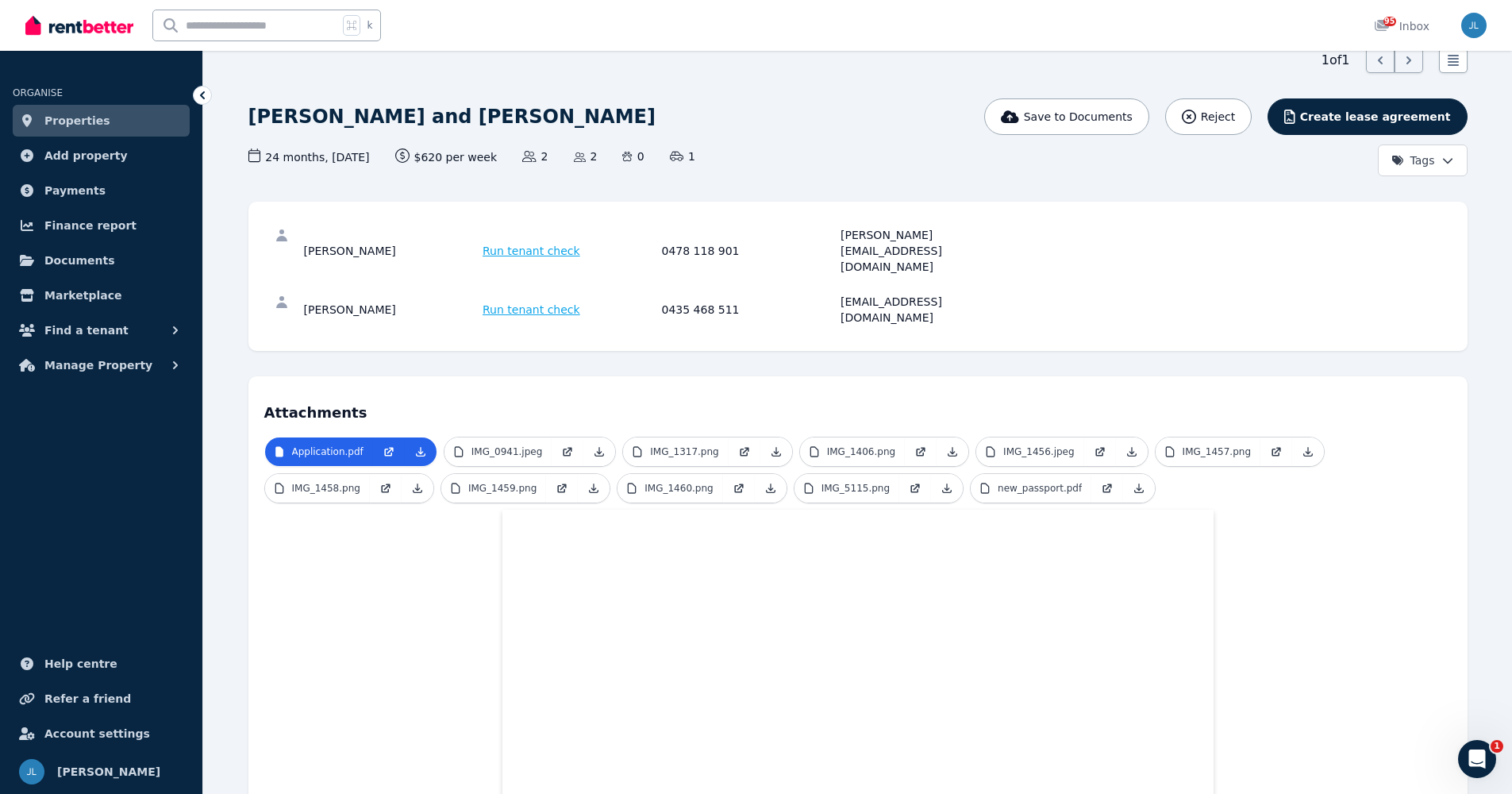
click at [54, 95] on span "ORGANISE" at bounding box center [37, 92] width 50 height 11
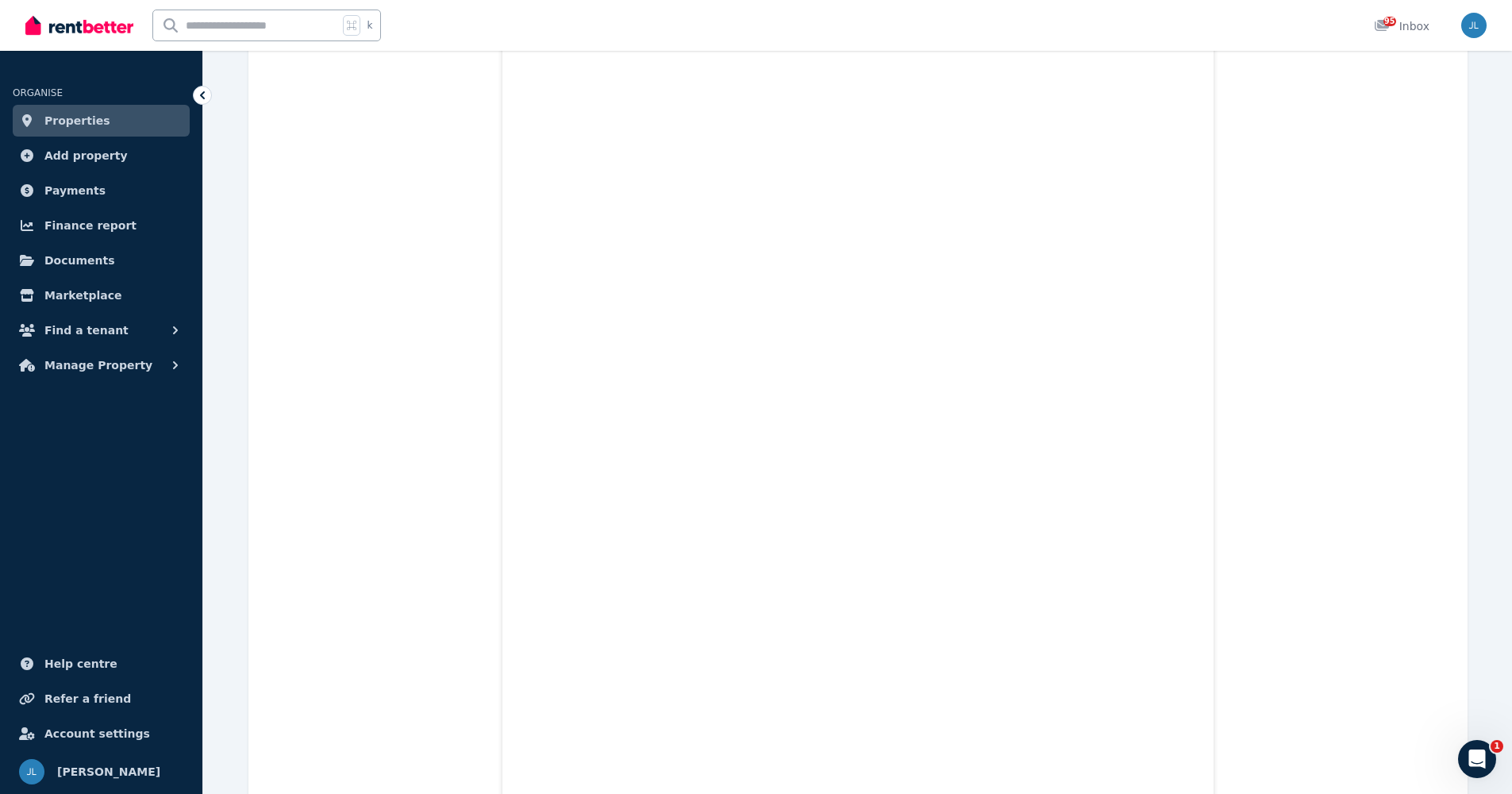
scroll to position [8441, 0]
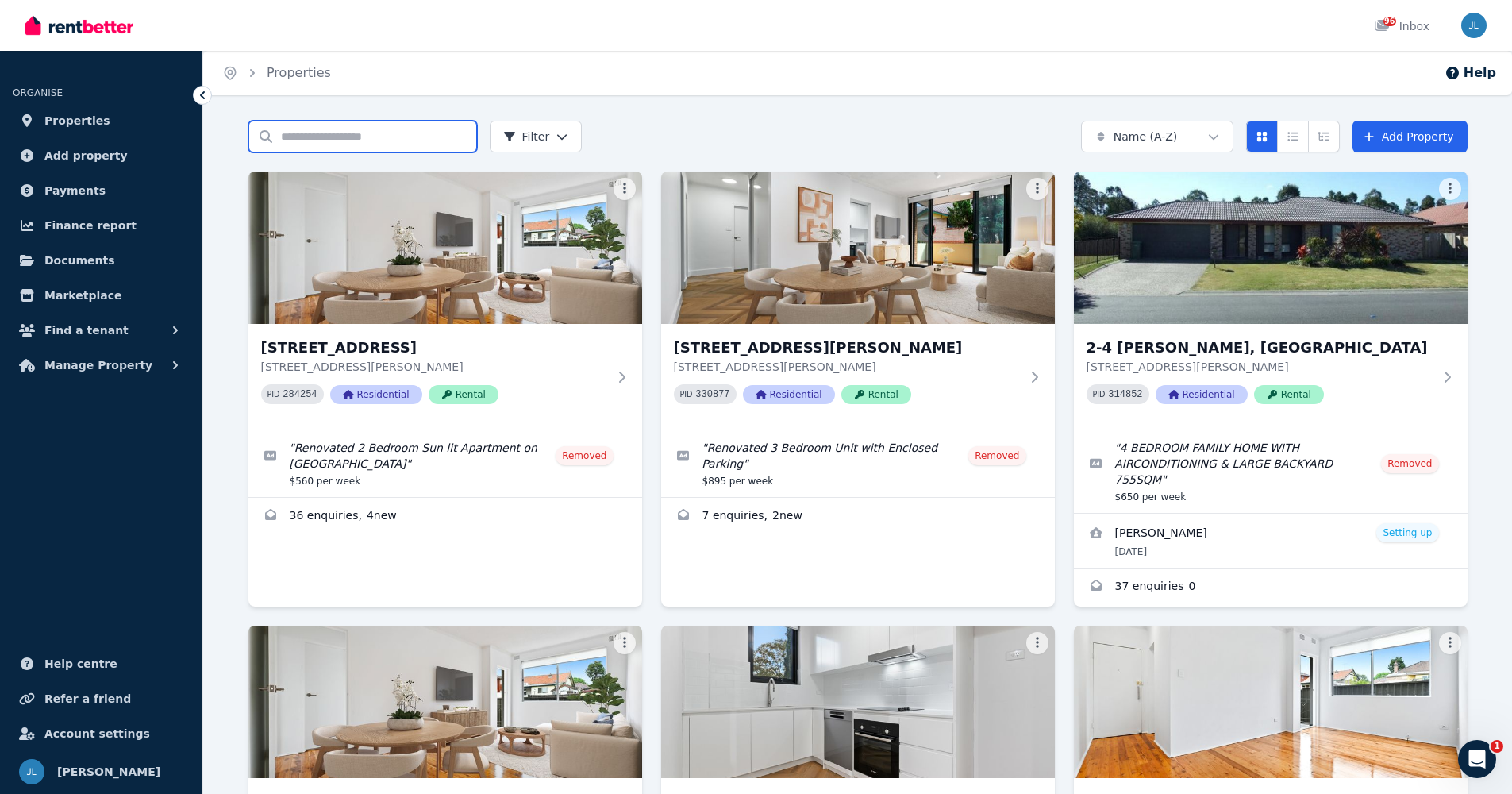
click at [324, 138] on input "Search properties" at bounding box center [362, 136] width 228 height 31
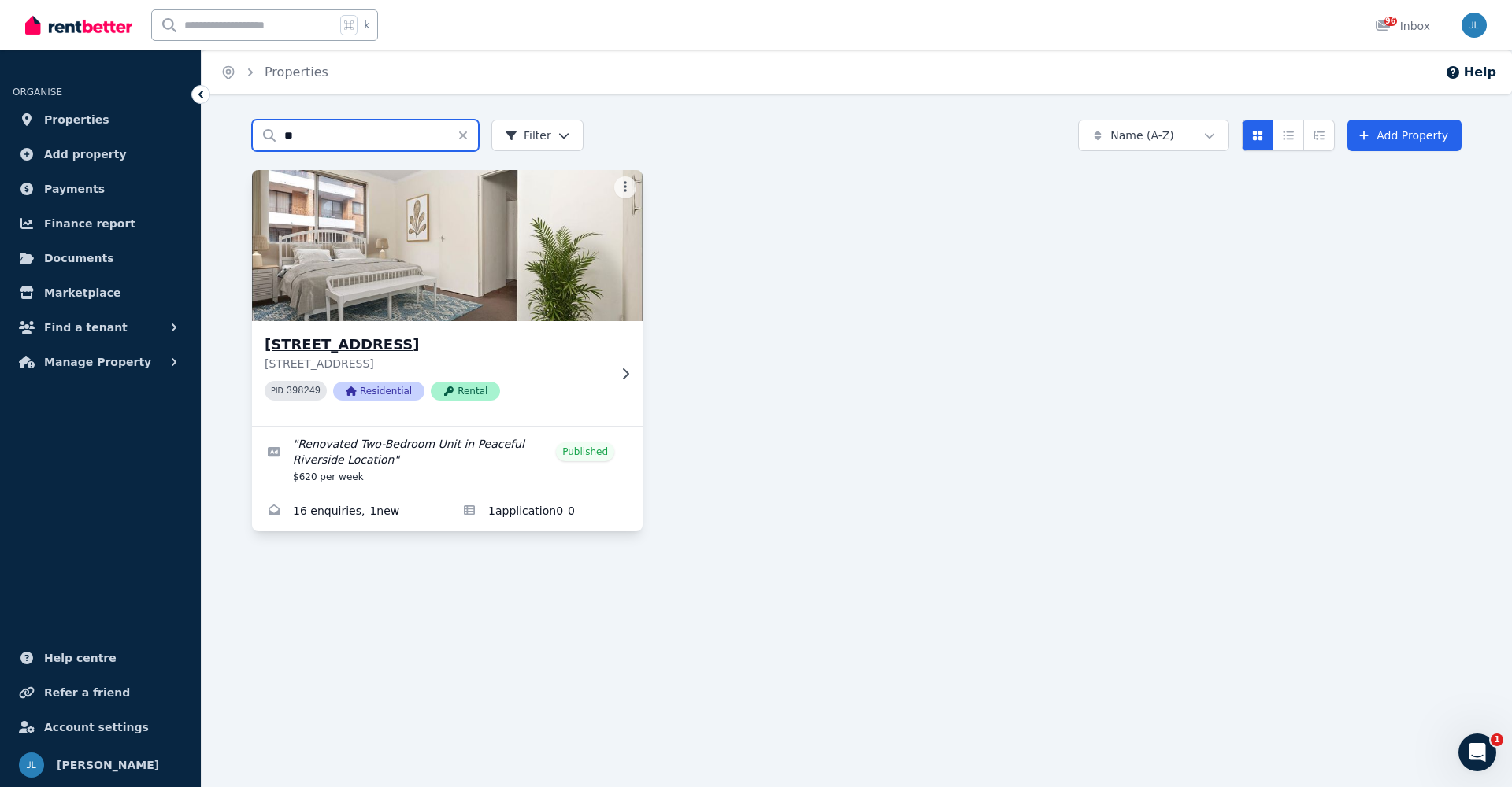
type input "**"
click at [623, 368] on icon at bounding box center [624, 373] width 16 height 12
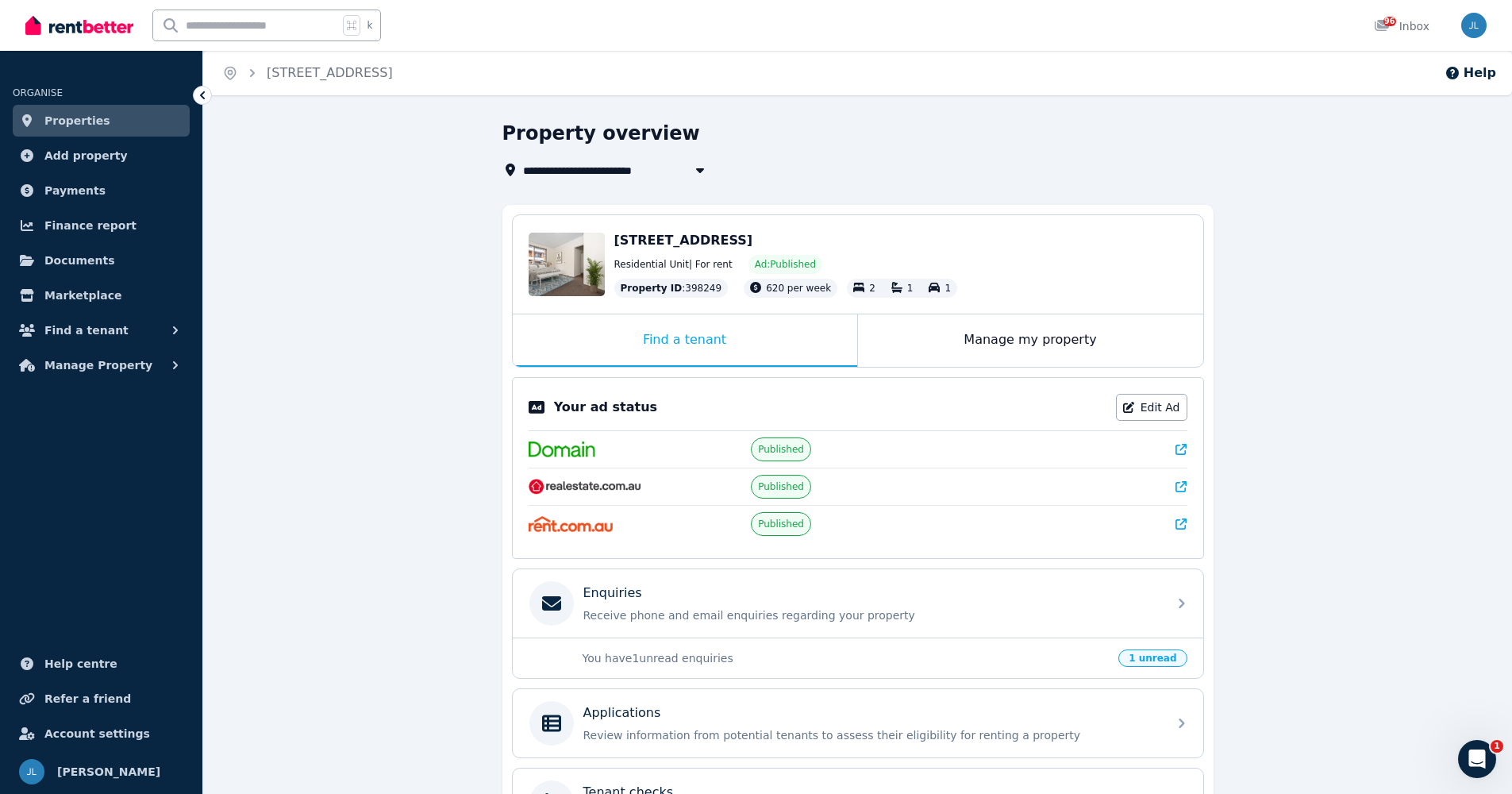
click at [667, 663] on p "You have 1 unread enquiries" at bounding box center [845, 658] width 527 height 16
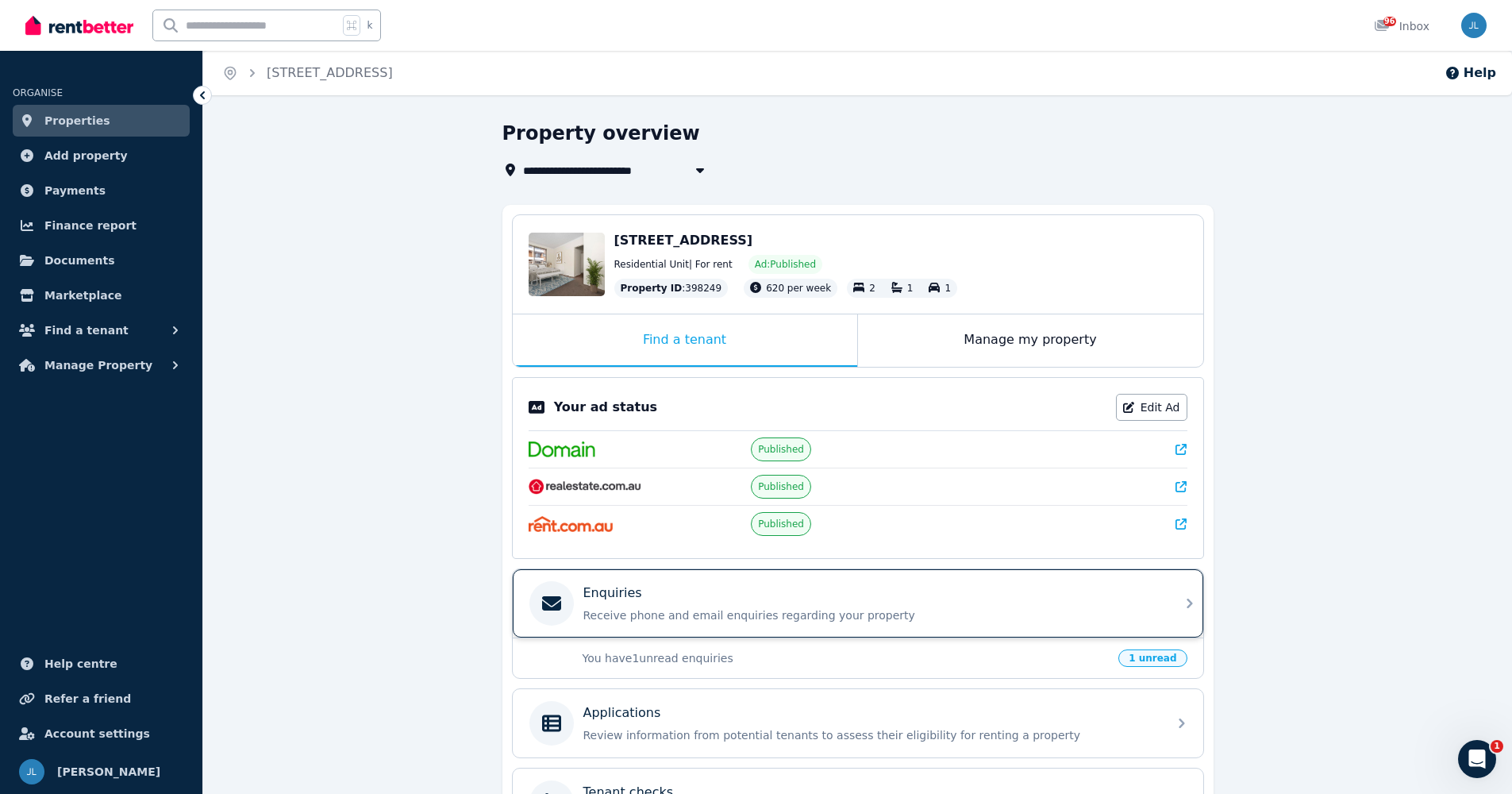
drag, startPoint x: 669, startPoint y: 659, endPoint x: 685, endPoint y: 616, distance: 45.9
click at [670, 656] on p "You have 1 unread enquiries" at bounding box center [845, 658] width 527 height 16
click at [689, 612] on p "Receive phone and email enquiries regarding your property" at bounding box center [870, 615] width 575 height 16
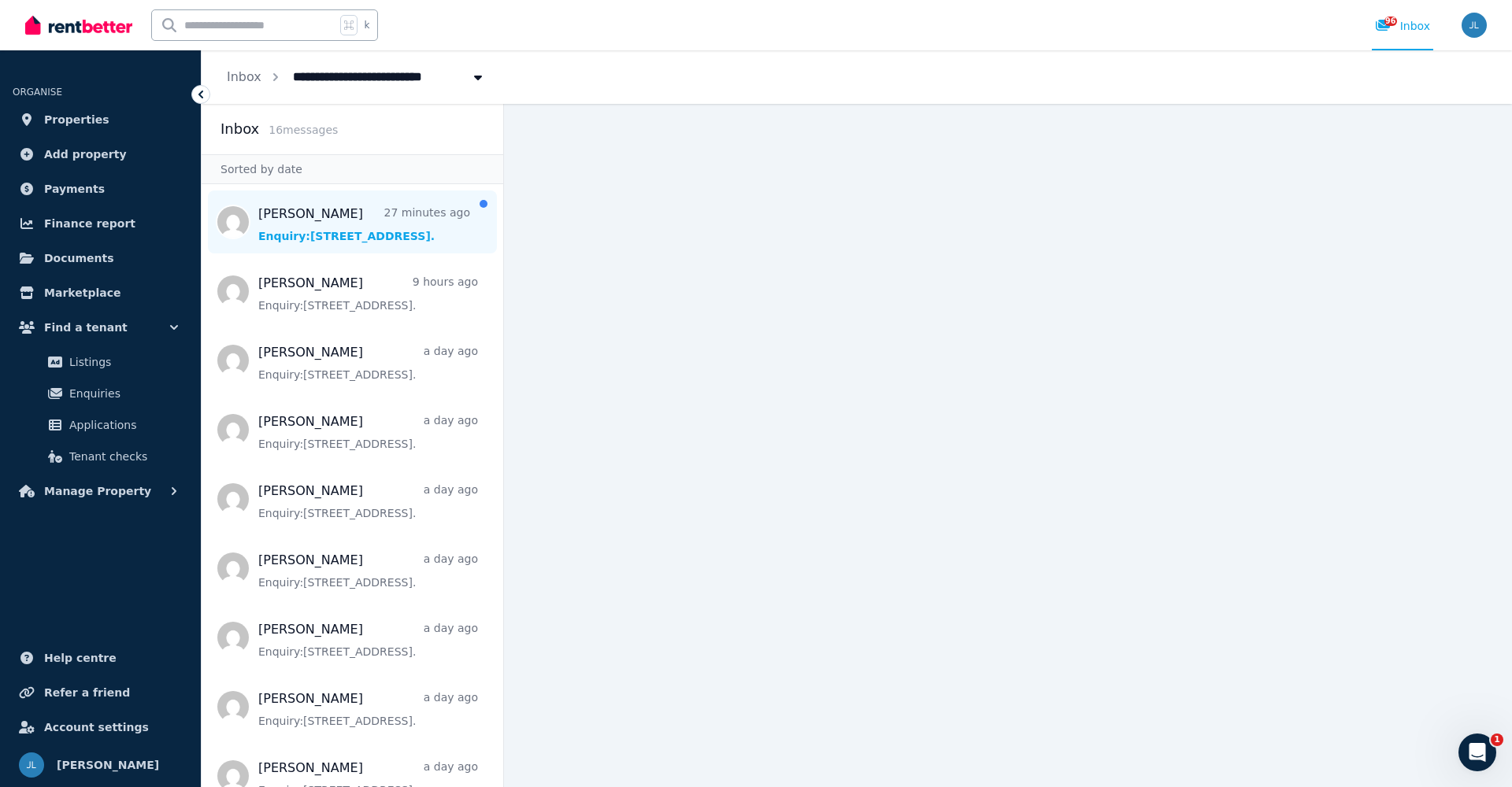
click at [360, 226] on span "Message list" at bounding box center [352, 222] width 302 height 63
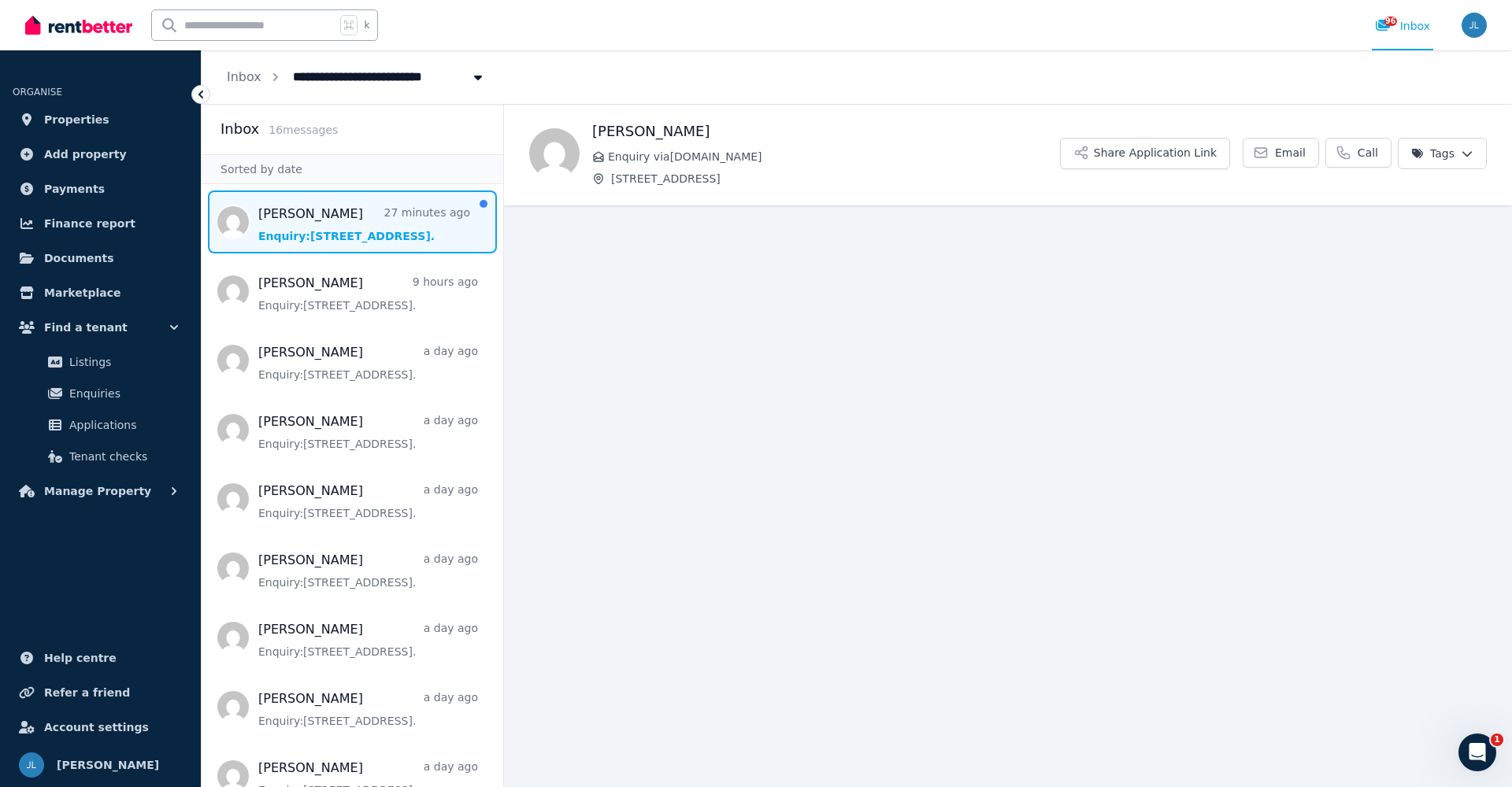
click at [360, 226] on span "Message list" at bounding box center [352, 222] width 302 height 63
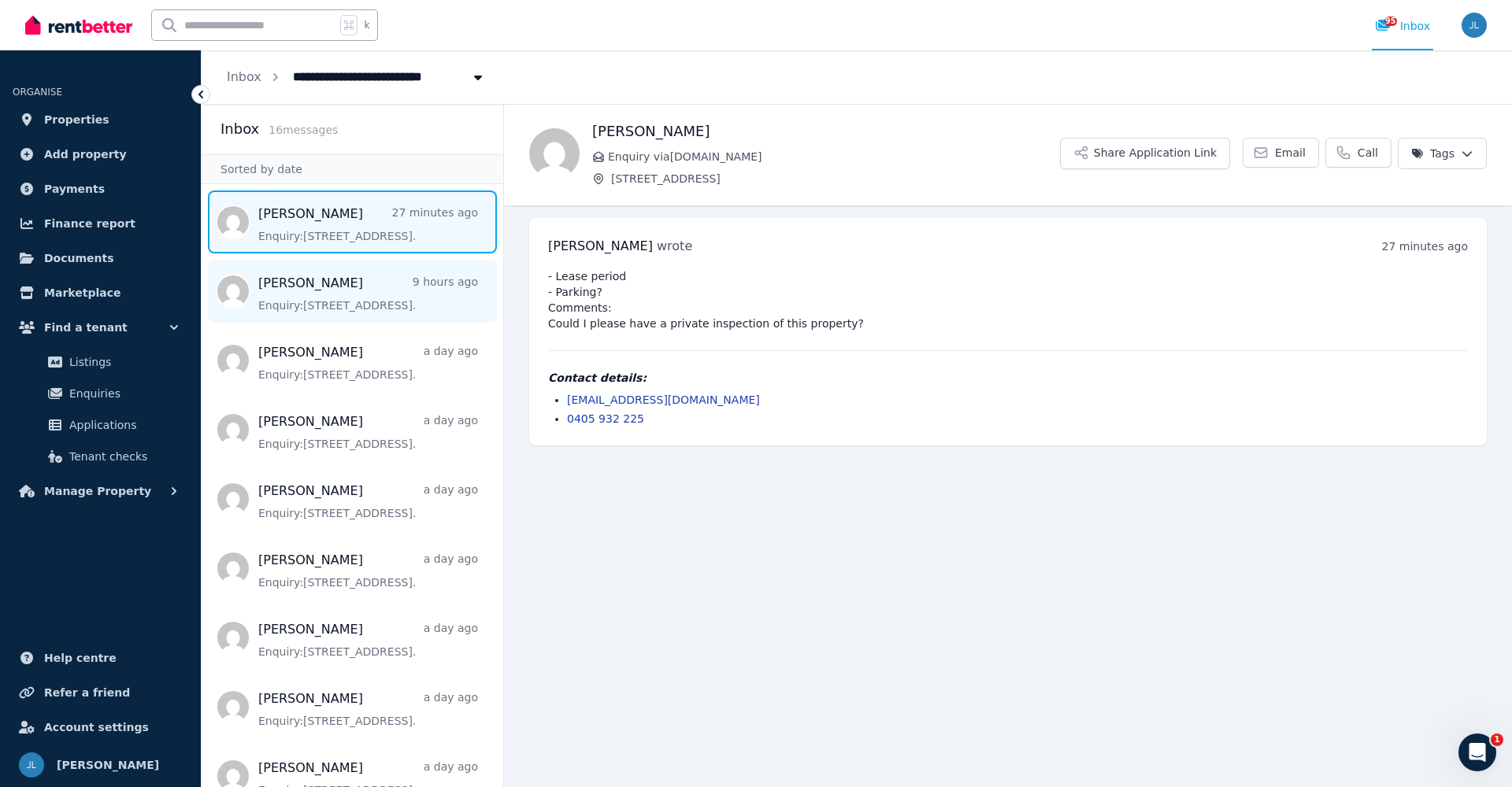
click at [362, 297] on span "Message list" at bounding box center [352, 291] width 302 height 63
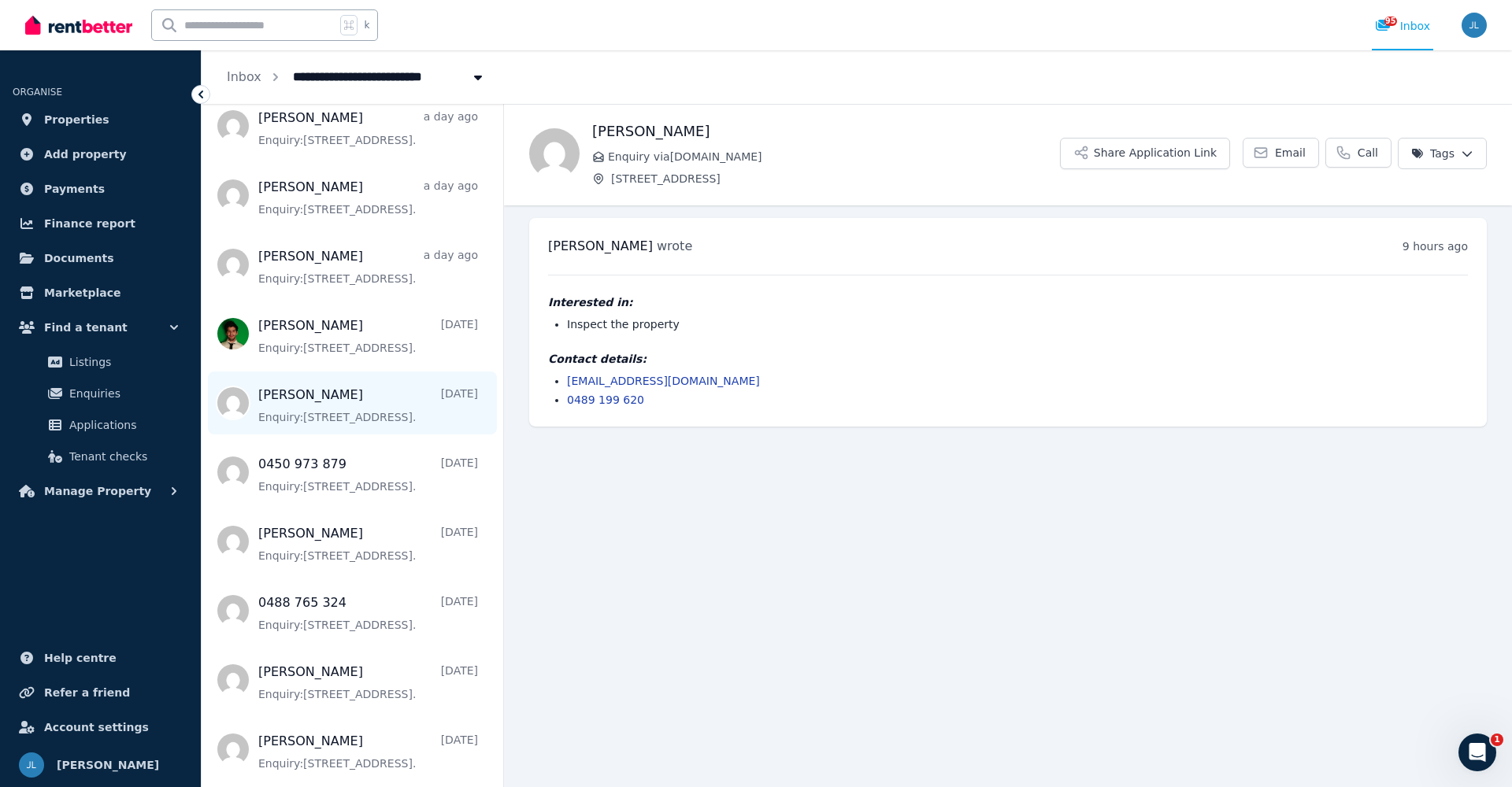
scroll to position [31, 0]
